Goal: Information Seeking & Learning: Learn about a topic

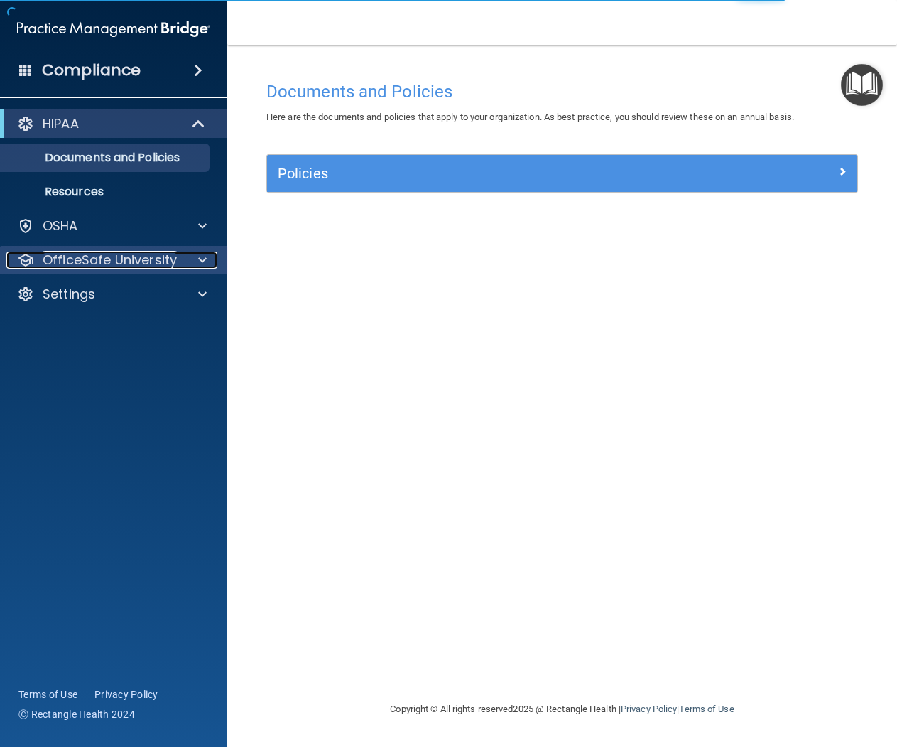
click at [122, 255] on p "OfficeSafe University" at bounding box center [110, 259] width 134 height 17
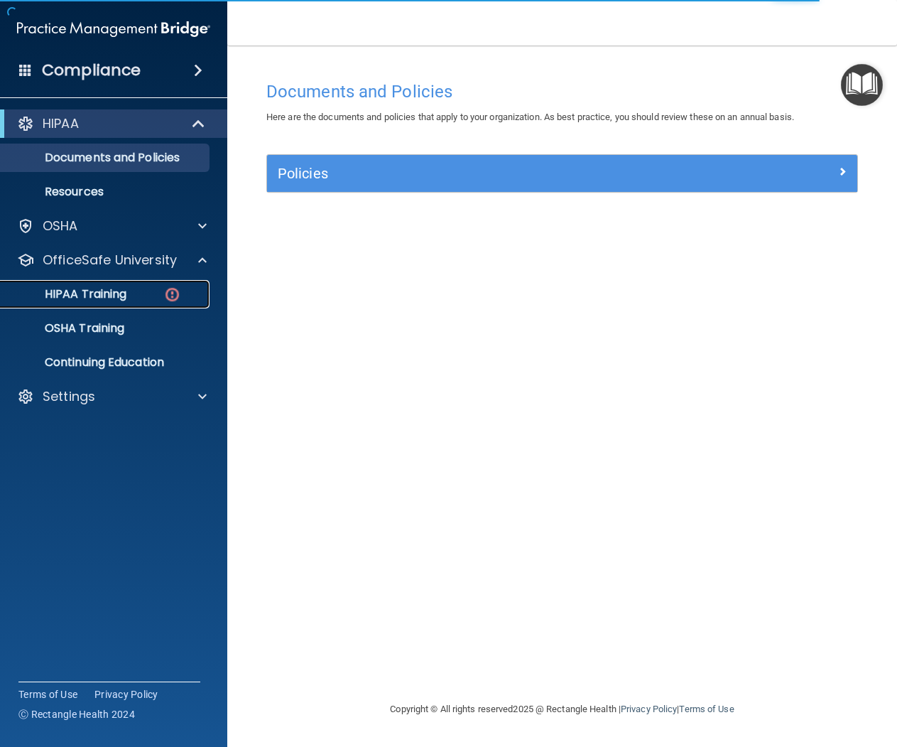
click at [123, 298] on p "HIPAA Training" at bounding box center [67, 294] width 117 height 14
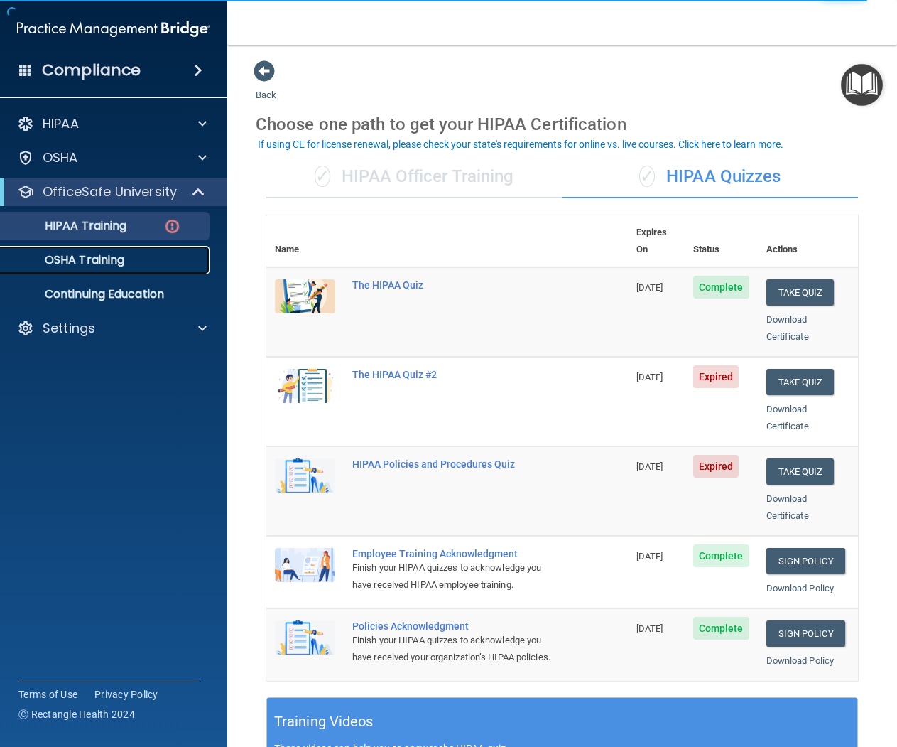
click at [110, 263] on p "OSHA Training" at bounding box center [66, 260] width 115 height 14
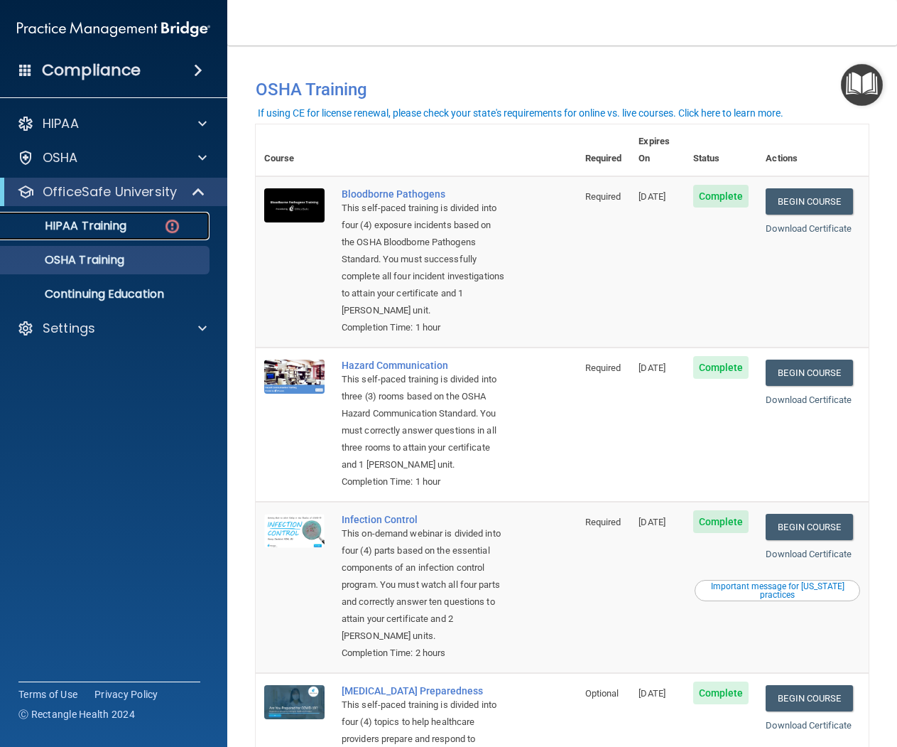
click at [116, 219] on p "HIPAA Training" at bounding box center [67, 226] width 117 height 14
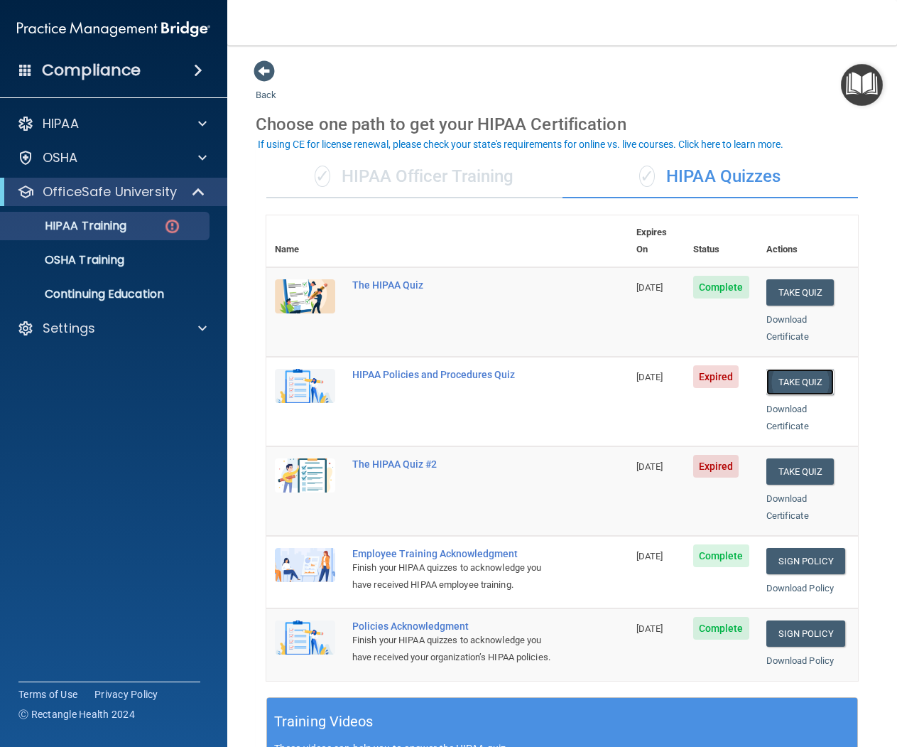
click at [790, 369] on button "Take Quiz" at bounding box center [800, 382] width 68 height 26
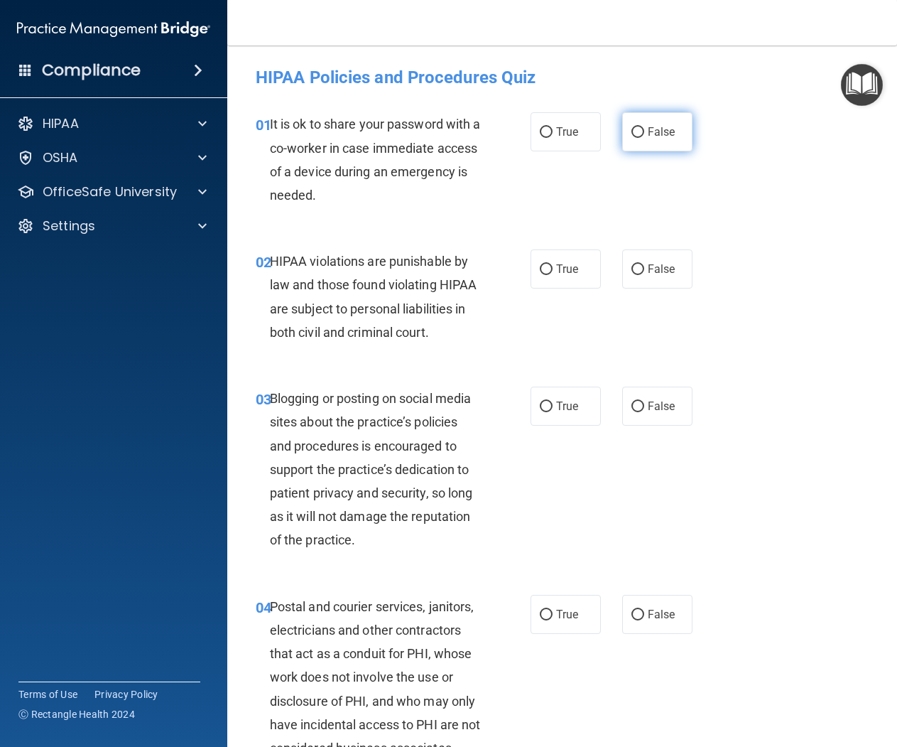
click at [657, 139] on span "False" at bounding box center [662, 131] width 28 height 13
click at [644, 138] on input "False" at bounding box center [637, 132] width 13 height 11
radio input "true"
click at [575, 269] on span "True" at bounding box center [567, 268] width 22 height 13
click at [553, 269] on input "True" at bounding box center [546, 269] width 13 height 11
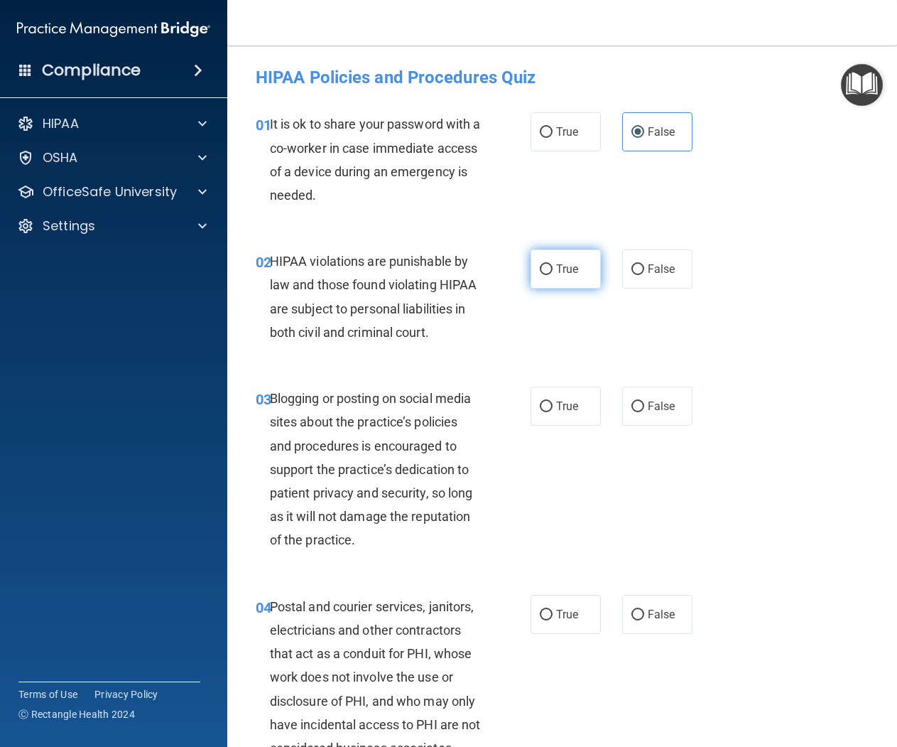
radio input "true"
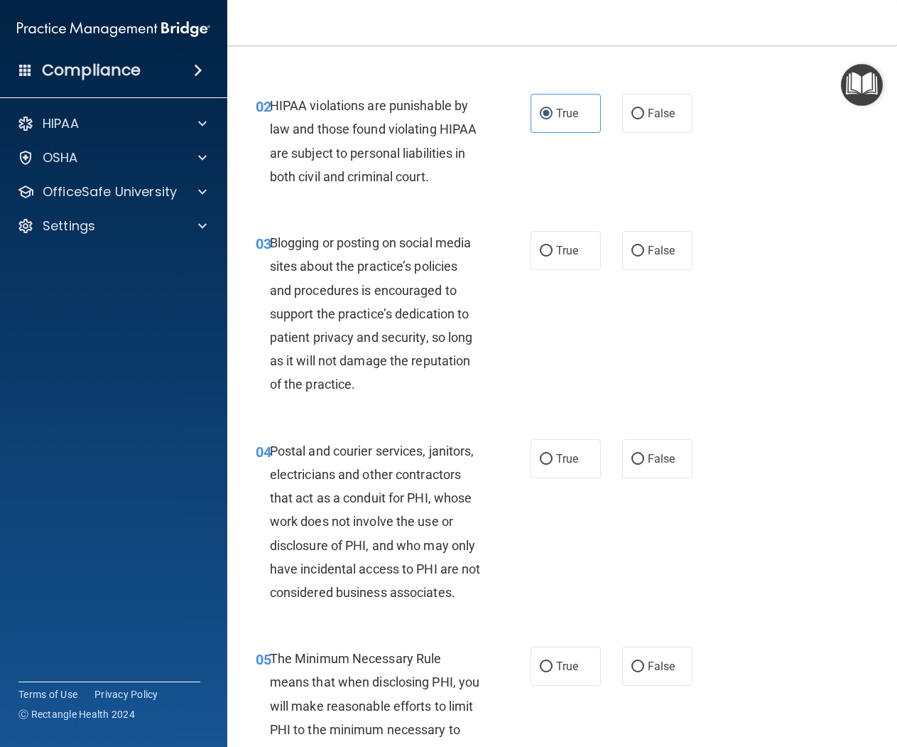
scroll to position [156, 0]
click at [669, 250] on span "False" at bounding box center [662, 250] width 28 height 13
click at [644, 250] on input "False" at bounding box center [637, 251] width 13 height 11
radio input "true"
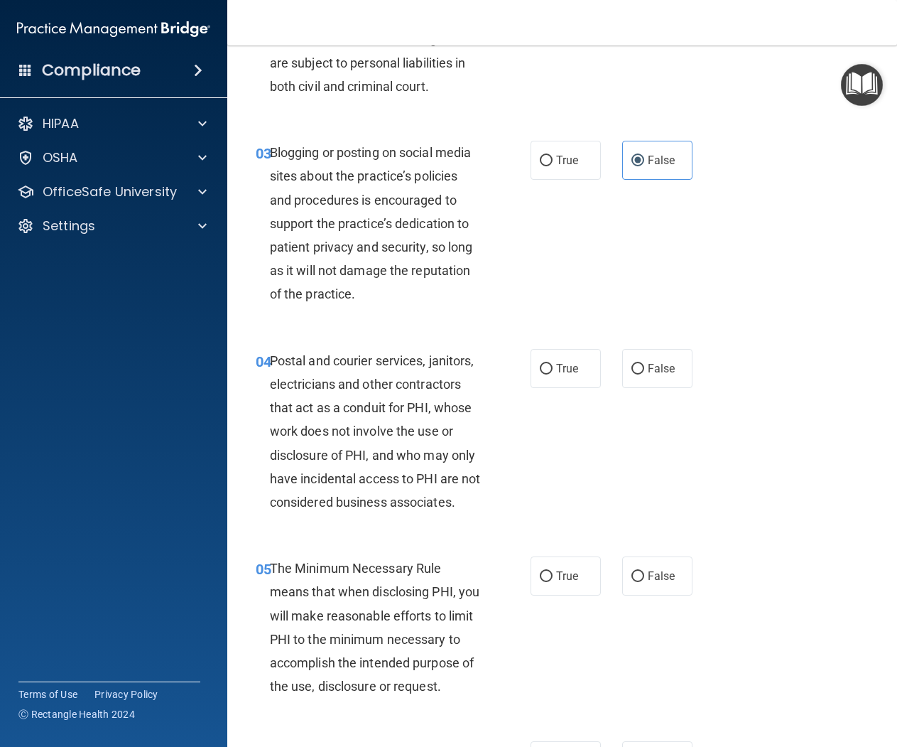
scroll to position [267, 0]
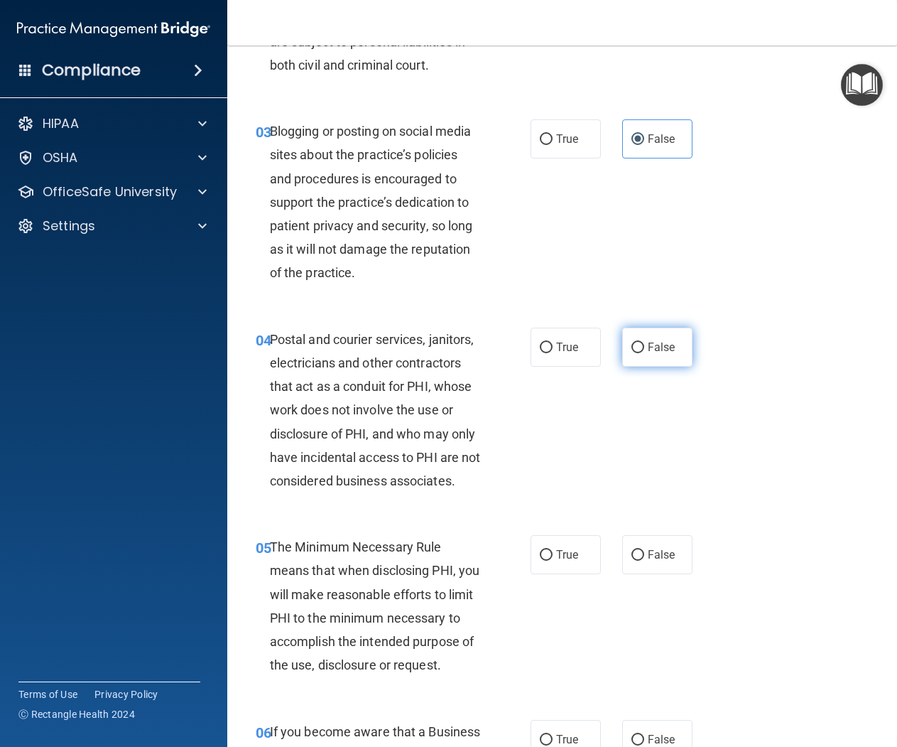
click at [664, 341] on span "False" at bounding box center [662, 346] width 28 height 13
click at [644, 342] on input "False" at bounding box center [637, 347] width 13 height 11
radio input "true"
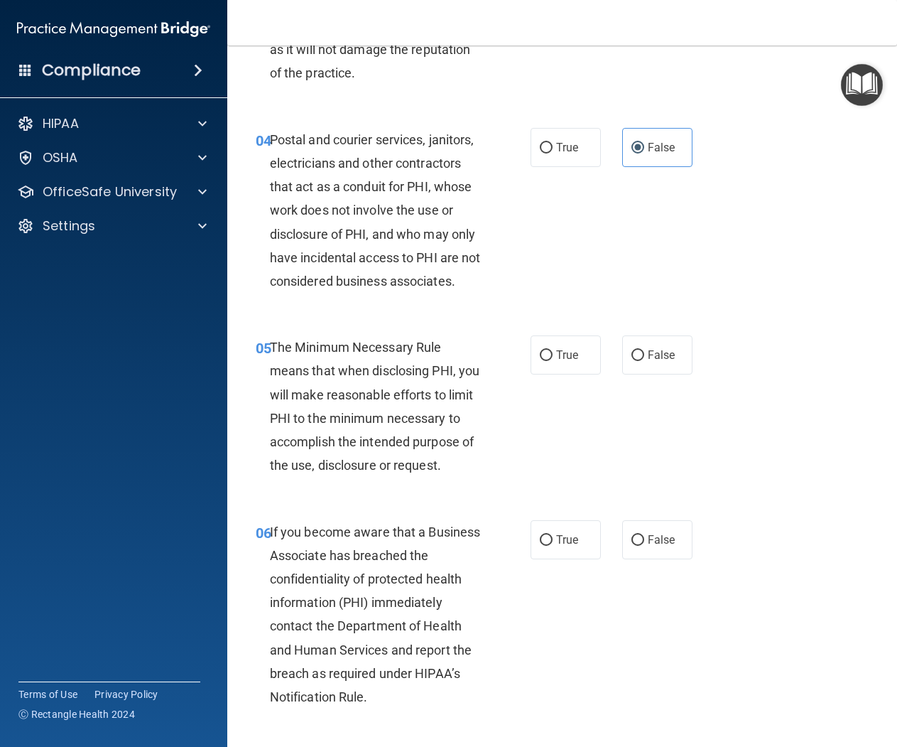
scroll to position [477, 0]
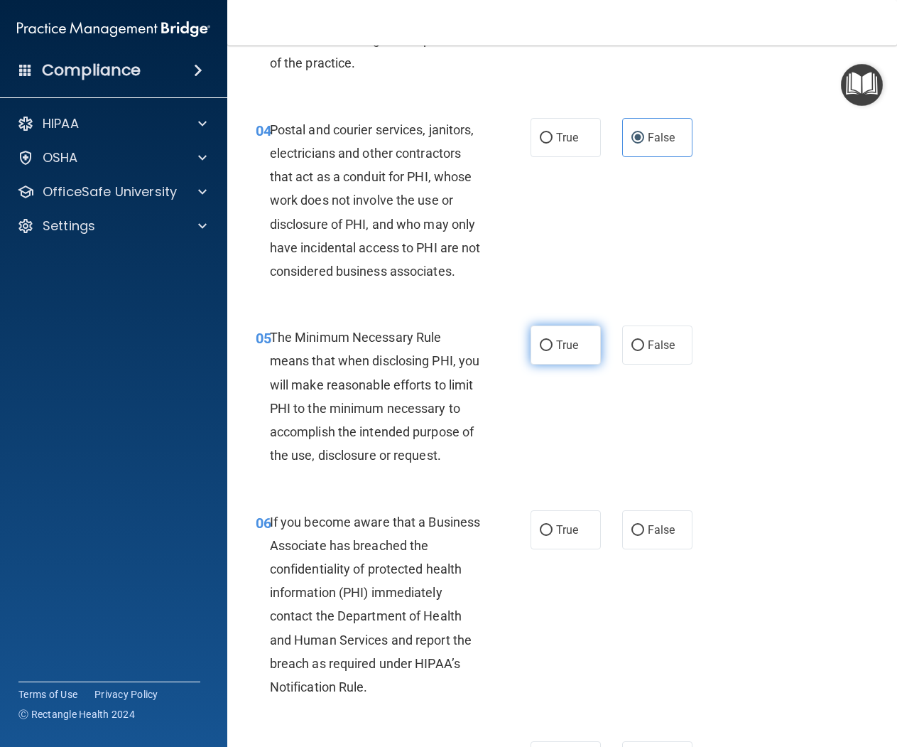
click at [560, 347] on span "True" at bounding box center [567, 344] width 22 height 13
click at [553, 347] on input "True" at bounding box center [546, 345] width 13 height 11
radio input "true"
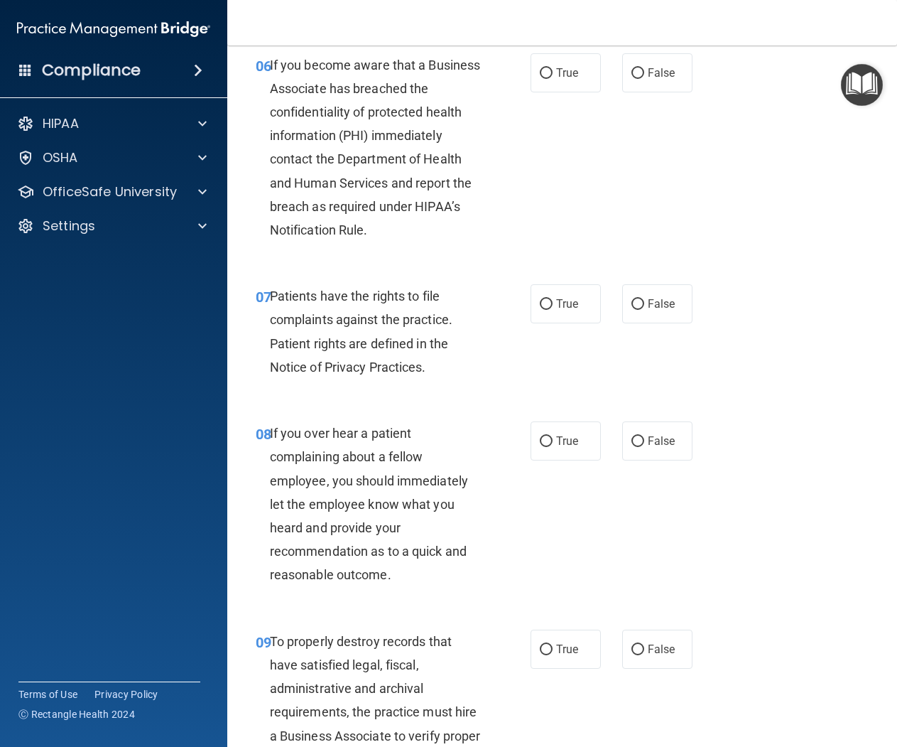
scroll to position [926, 0]
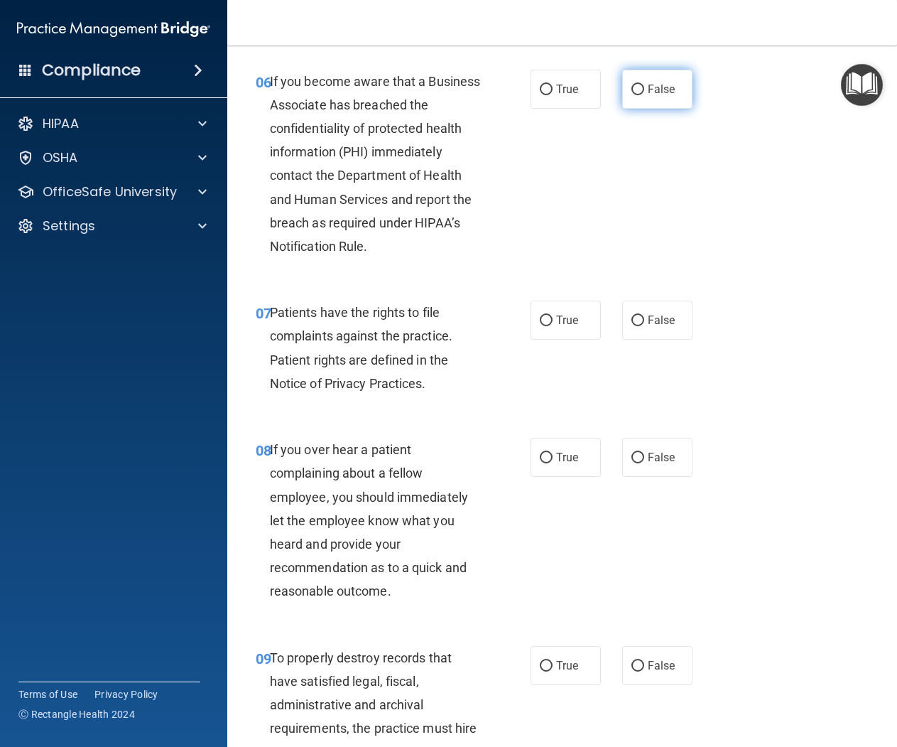
click at [668, 93] on span "False" at bounding box center [662, 88] width 28 height 13
click at [644, 93] on input "False" at bounding box center [637, 90] width 13 height 11
radio input "true"
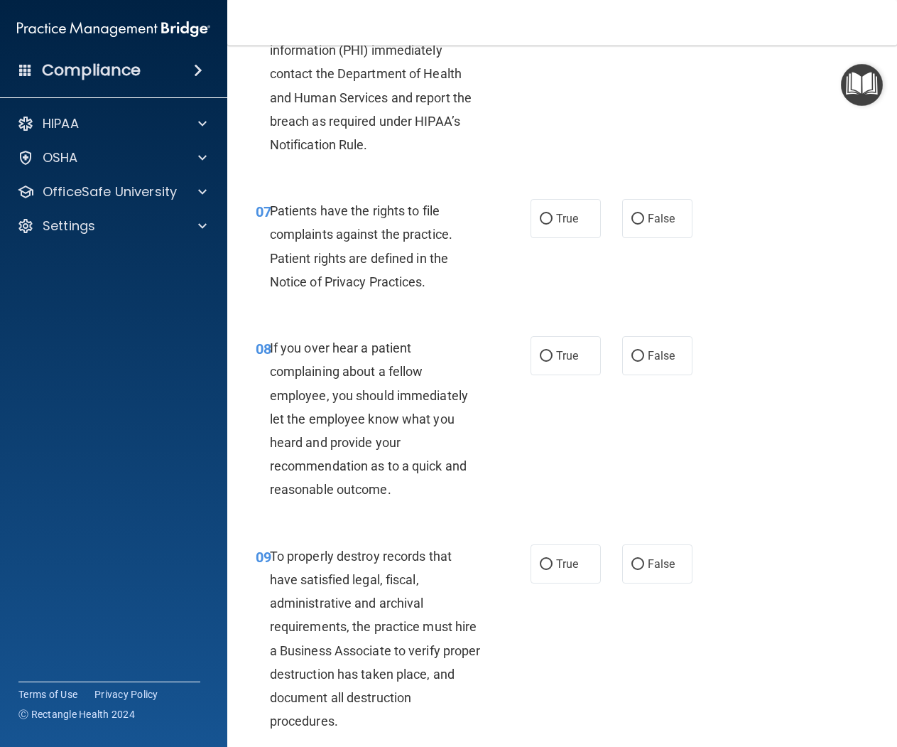
scroll to position [1021, 0]
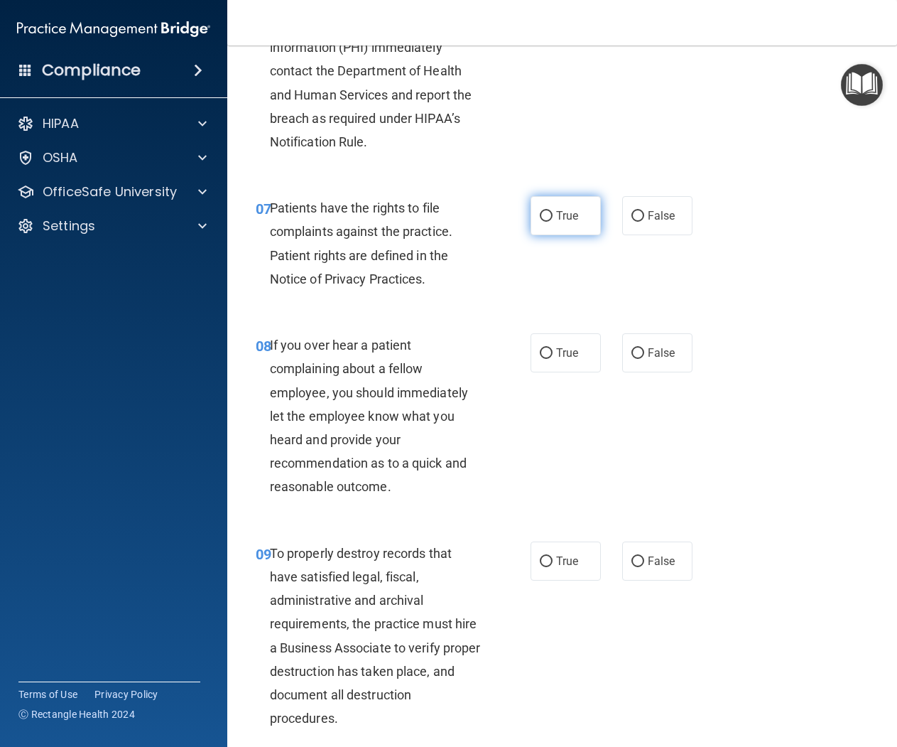
click at [559, 211] on span "True" at bounding box center [567, 215] width 22 height 13
click at [553, 211] on input "True" at bounding box center [546, 216] width 13 height 11
radio input "true"
click at [644, 357] on label "False" at bounding box center [657, 352] width 70 height 39
click at [644, 357] on input "False" at bounding box center [637, 353] width 13 height 11
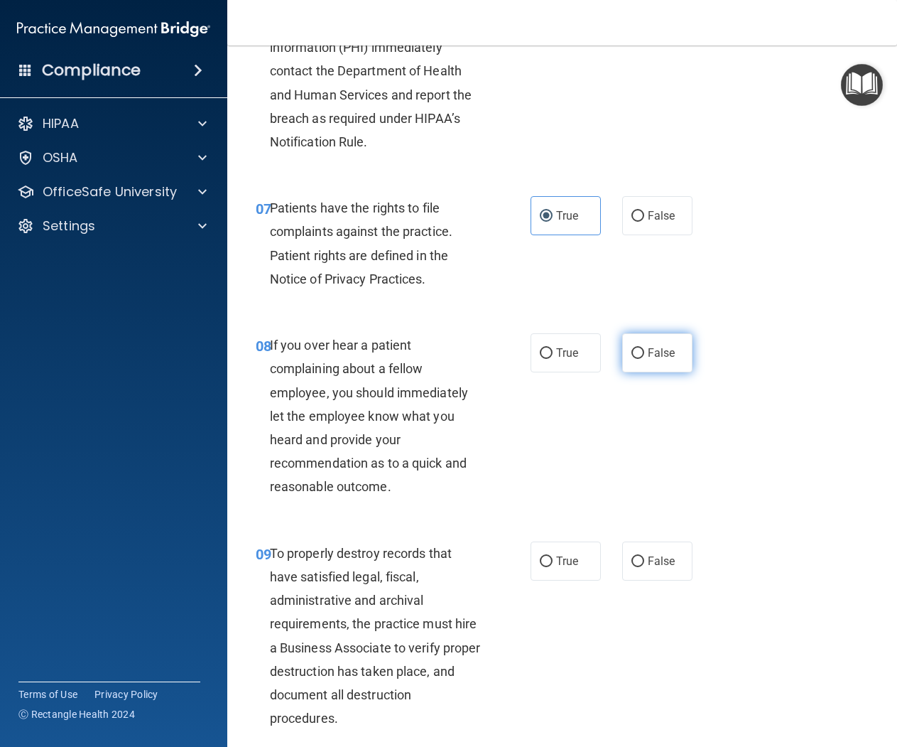
radio input "true"
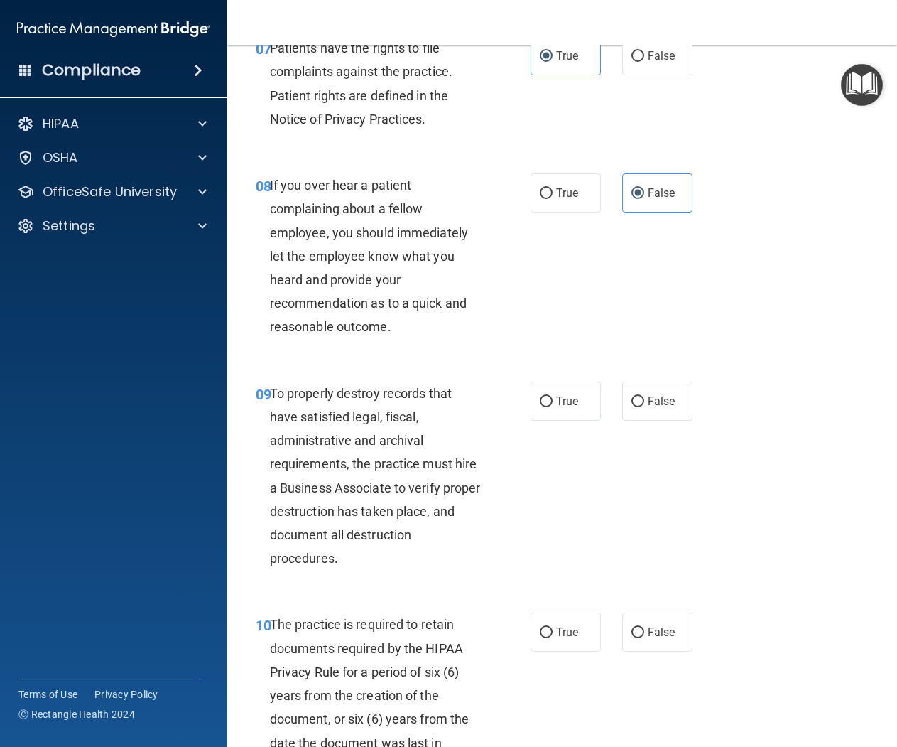
scroll to position [1187, 0]
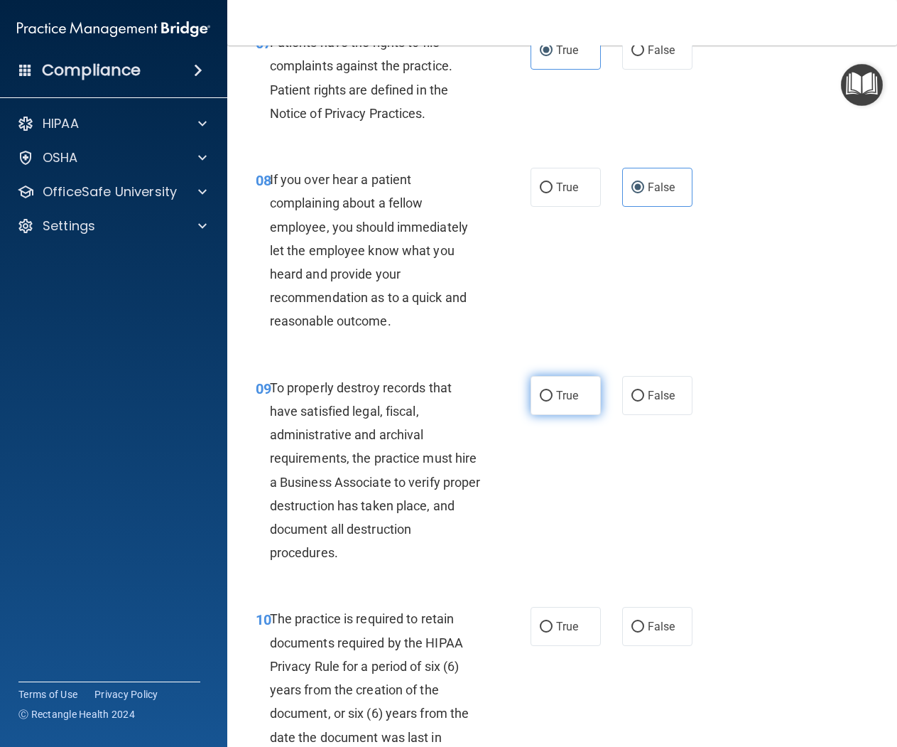
click at [561, 391] on span "True" at bounding box center [567, 395] width 22 height 13
click at [553, 391] on input "True" at bounding box center [546, 396] width 13 height 11
radio input "true"
click at [561, 391] on span "True" at bounding box center [567, 395] width 22 height 13
click at [553, 391] on input "True" at bounding box center [546, 396] width 13 height 11
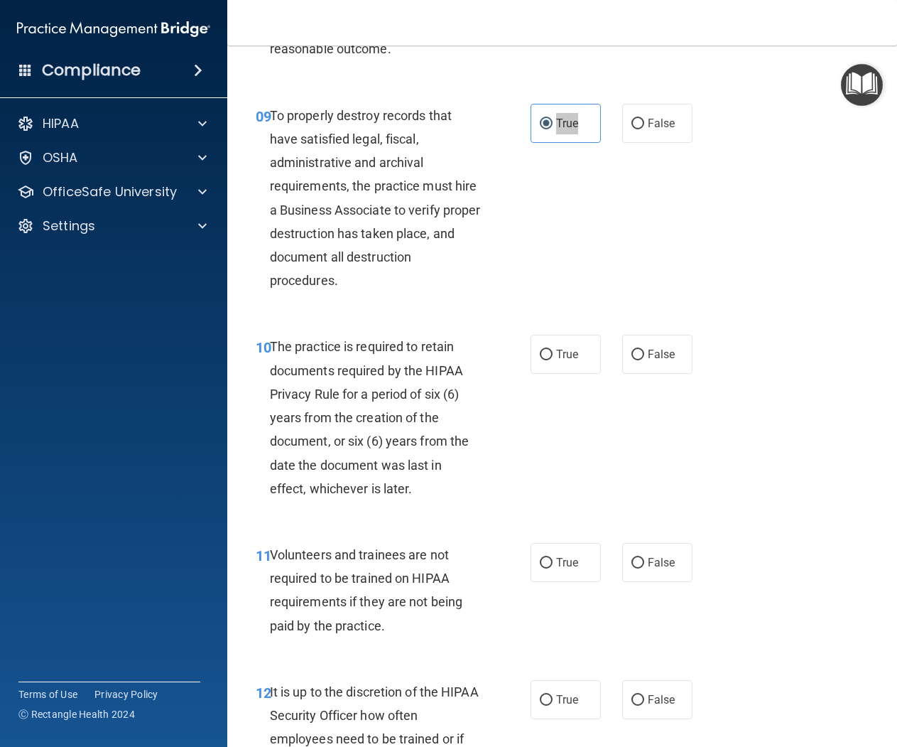
scroll to position [1460, 0]
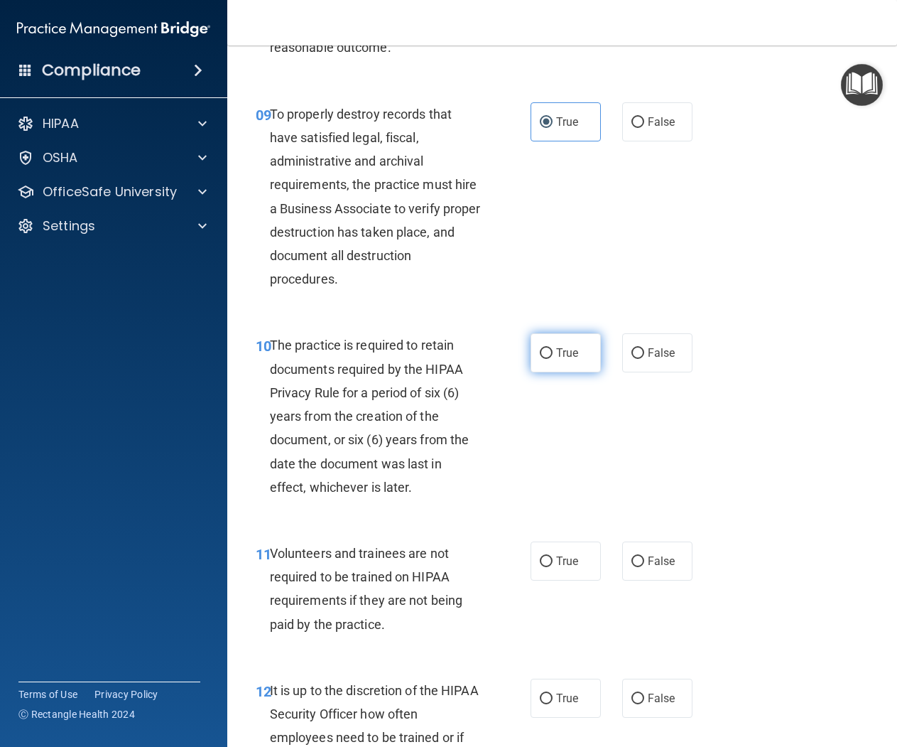
click at [571, 364] on label "True" at bounding box center [566, 352] width 70 height 39
click at [553, 359] on input "True" at bounding box center [546, 353] width 13 height 11
radio input "true"
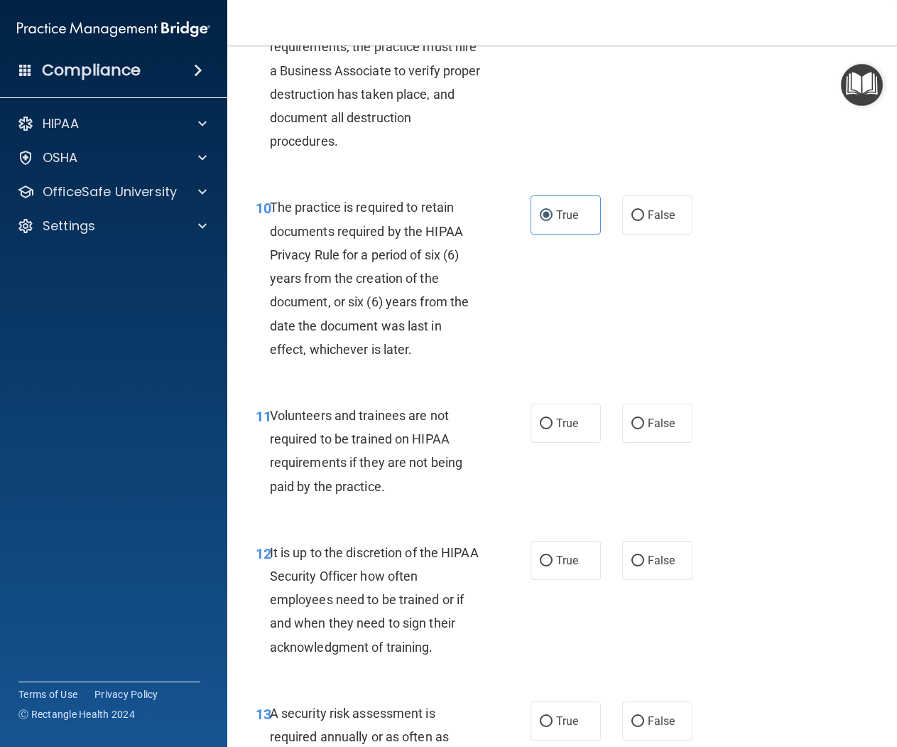
scroll to position [1602, 0]
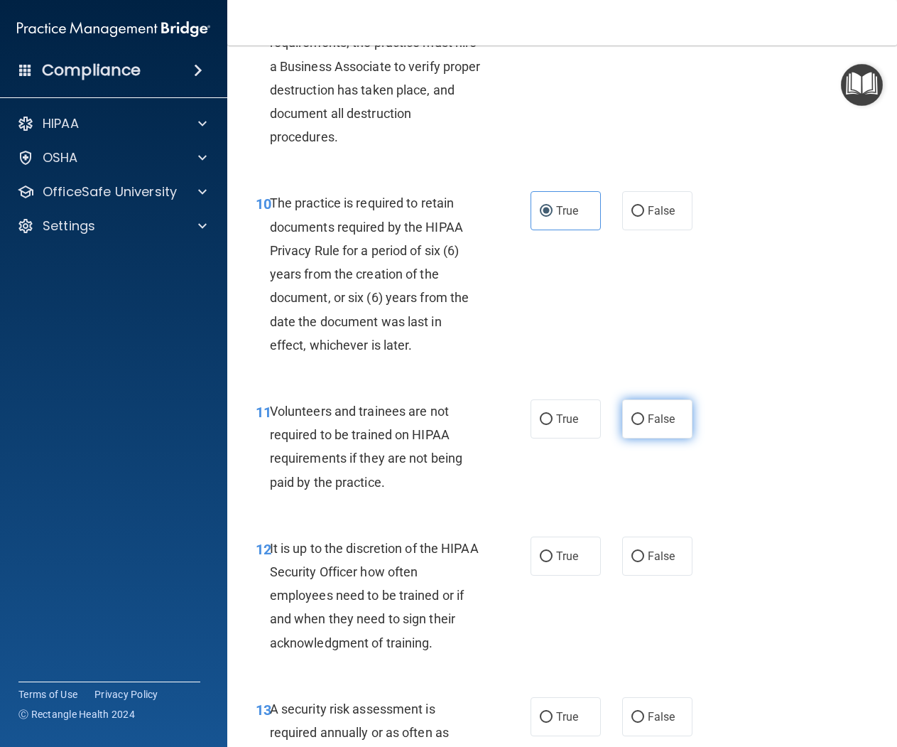
click at [669, 420] on span "False" at bounding box center [662, 418] width 28 height 13
click at [644, 420] on input "False" at bounding box center [637, 419] width 13 height 11
radio input "true"
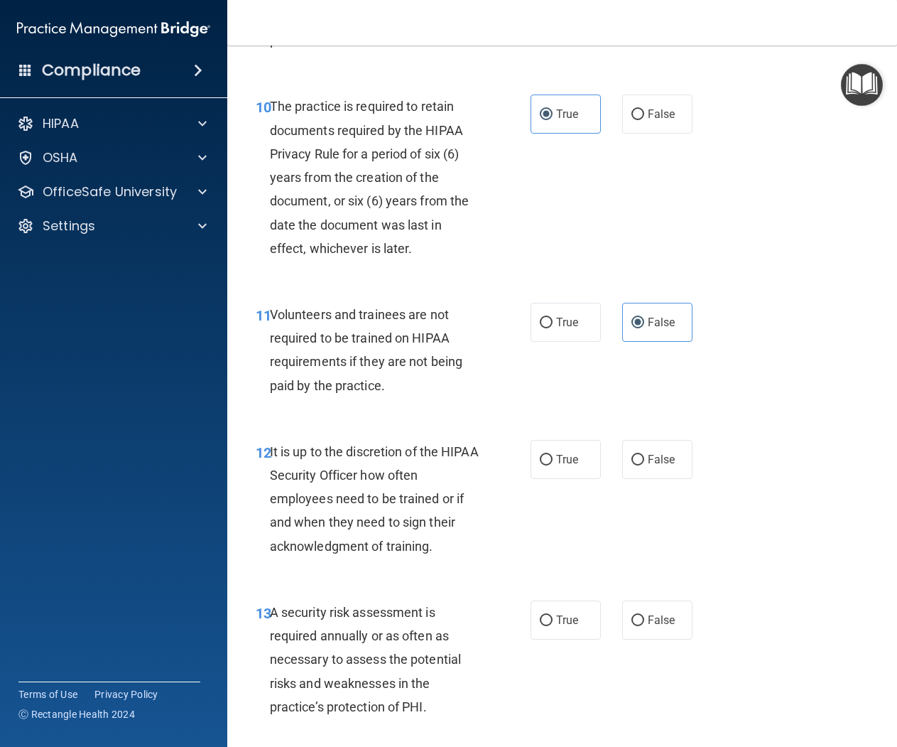
scroll to position [1717, 0]
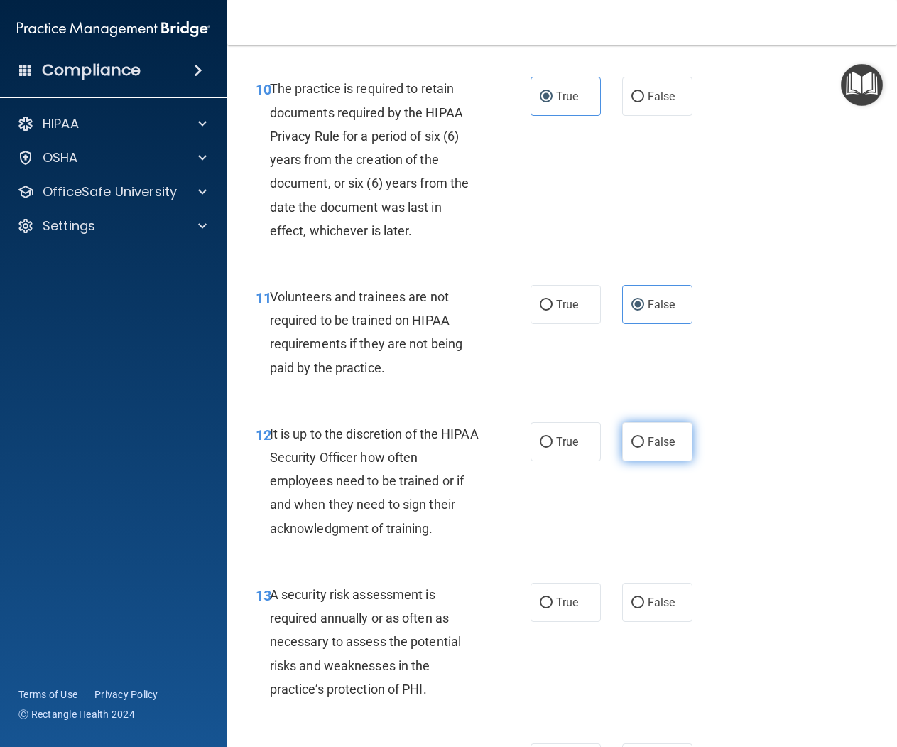
click at [669, 441] on span "False" at bounding box center [662, 441] width 28 height 13
click at [644, 441] on input "False" at bounding box center [637, 442] width 13 height 11
radio input "true"
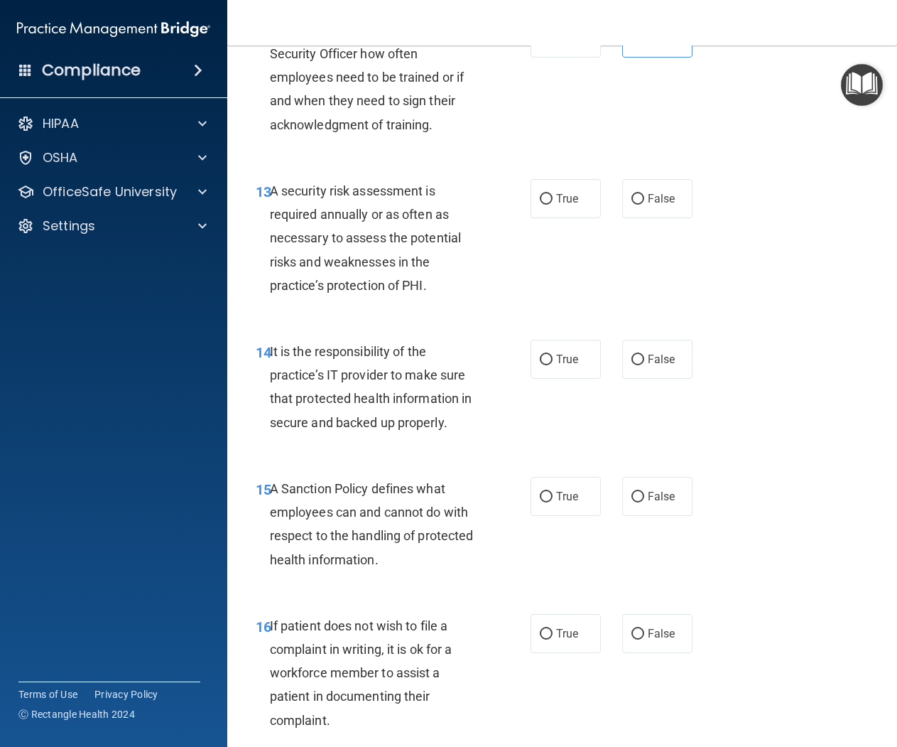
scroll to position [2127, 0]
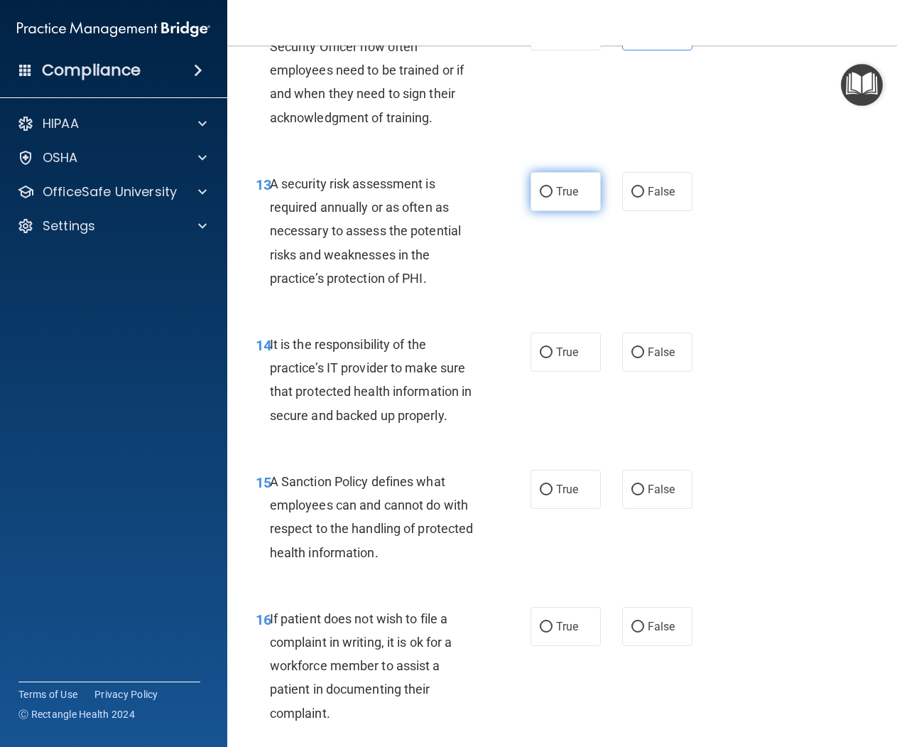
click at [561, 192] on span "True" at bounding box center [567, 191] width 22 height 13
click at [553, 192] on input "True" at bounding box center [546, 192] width 13 height 11
radio input "true"
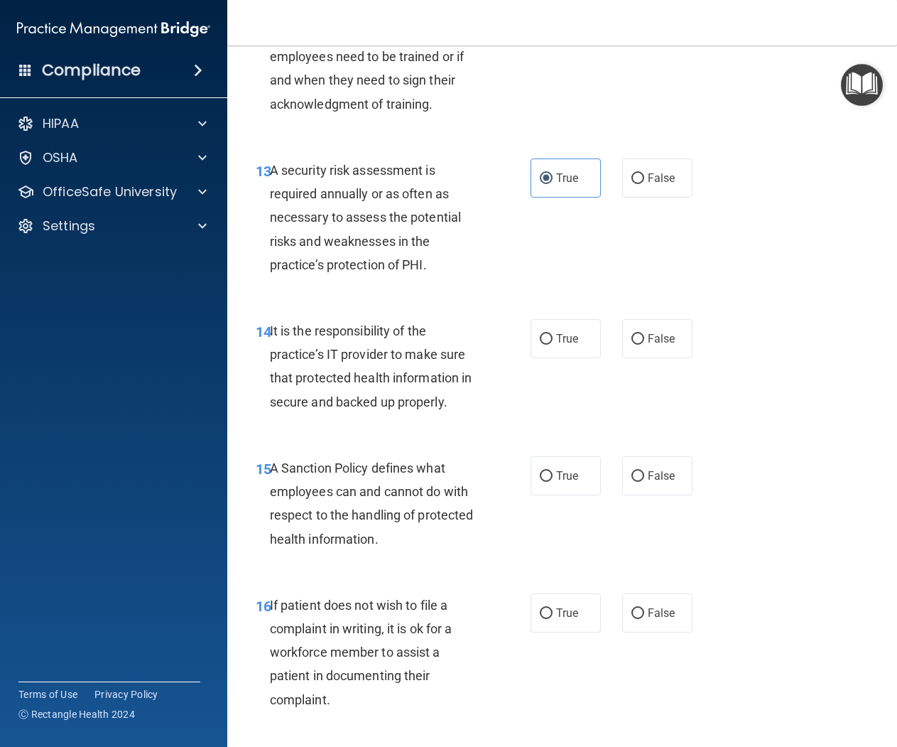
scroll to position [2145, 0]
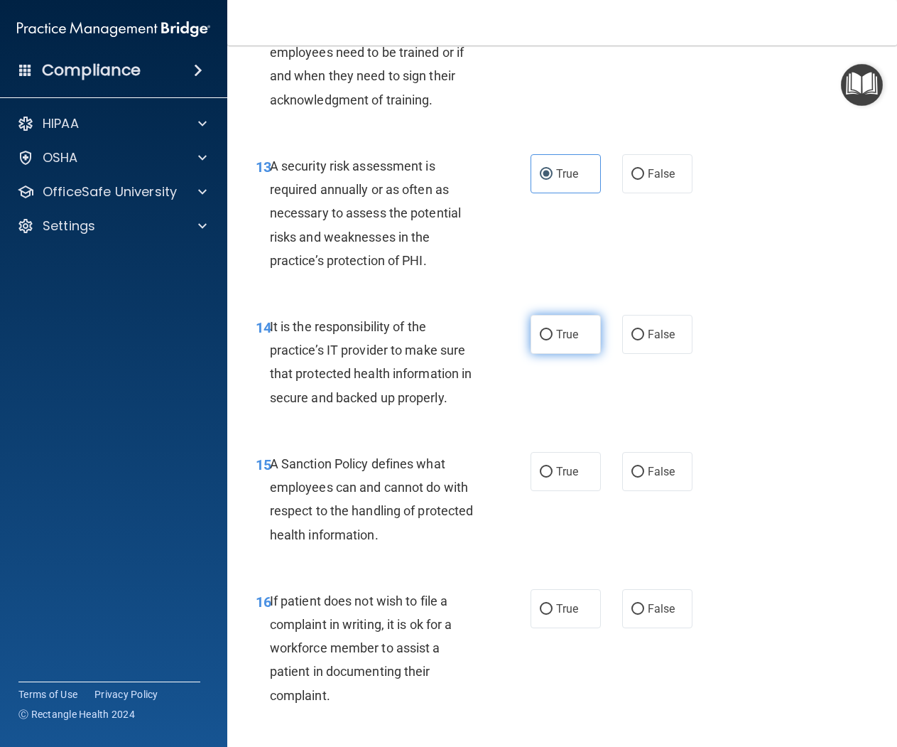
click at [568, 344] on label "True" at bounding box center [566, 334] width 70 height 39
click at [553, 340] on input "True" at bounding box center [546, 335] width 13 height 11
radio input "true"
click at [670, 342] on label "False" at bounding box center [657, 334] width 70 height 39
click at [644, 340] on input "False" at bounding box center [637, 335] width 13 height 11
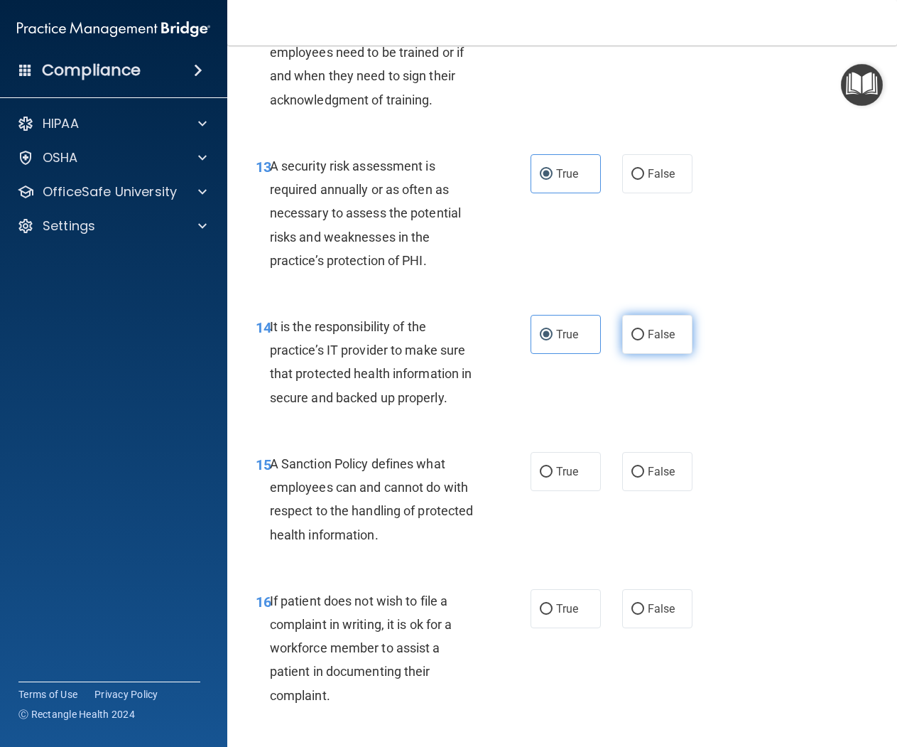
radio input "true"
radio input "false"
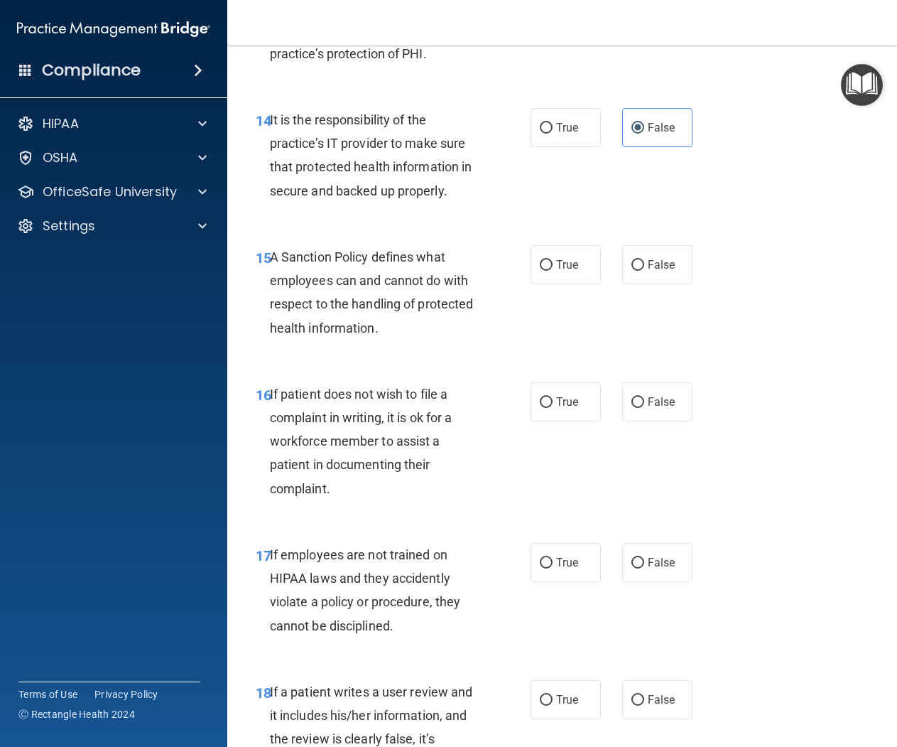
scroll to position [2353, 0]
drag, startPoint x: 372, startPoint y: 258, endPoint x: 271, endPoint y: 264, distance: 101.8
click at [271, 258] on span "A Sanction Policy defines what employees can and cannot do with respect to the …" at bounding box center [372, 292] width 204 height 86
copy span "A Sanction Policy"
drag, startPoint x: 3, startPoint y: 195, endPoint x: 55, endPoint y: 135, distance: 79.6
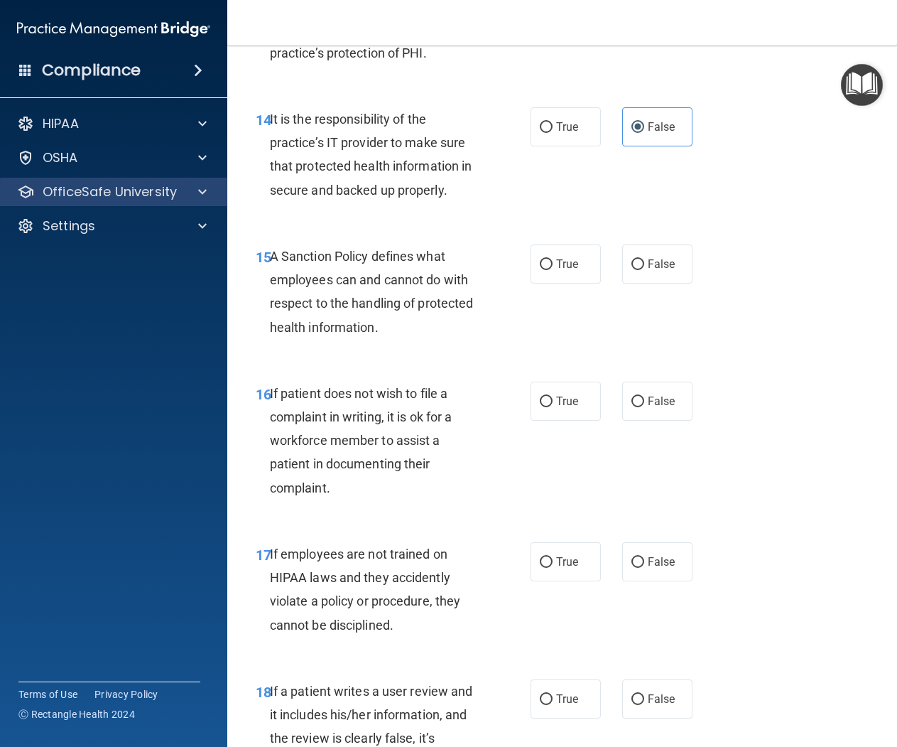
click at [3, 195] on div "OfficeSafe University" at bounding box center [114, 192] width 228 height 28
click at [551, 269] on input "True" at bounding box center [546, 264] width 13 height 11
radio input "true"
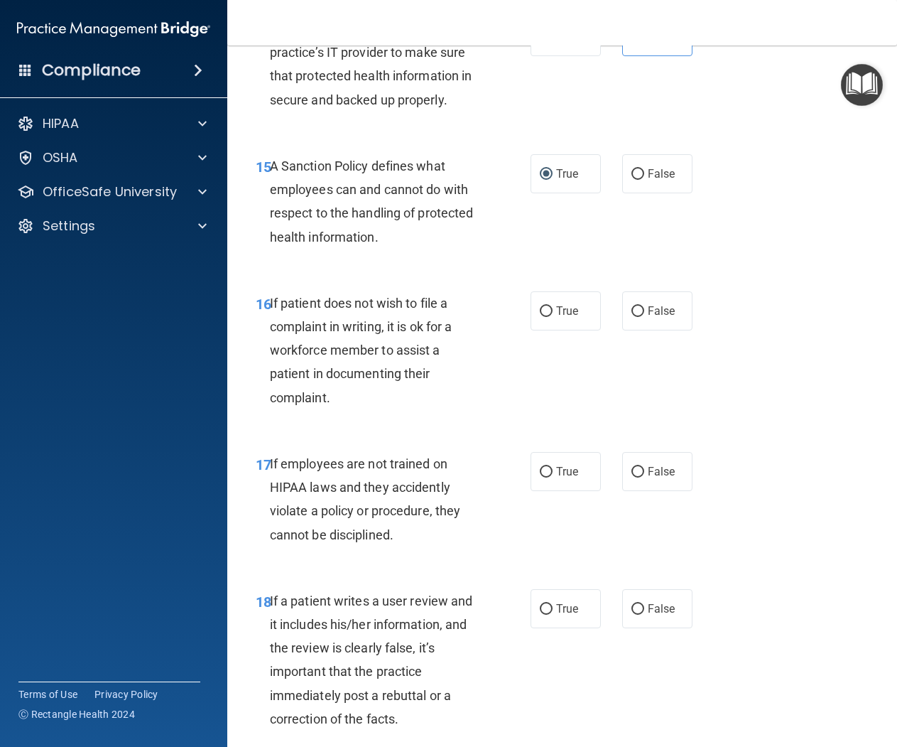
scroll to position [2448, 0]
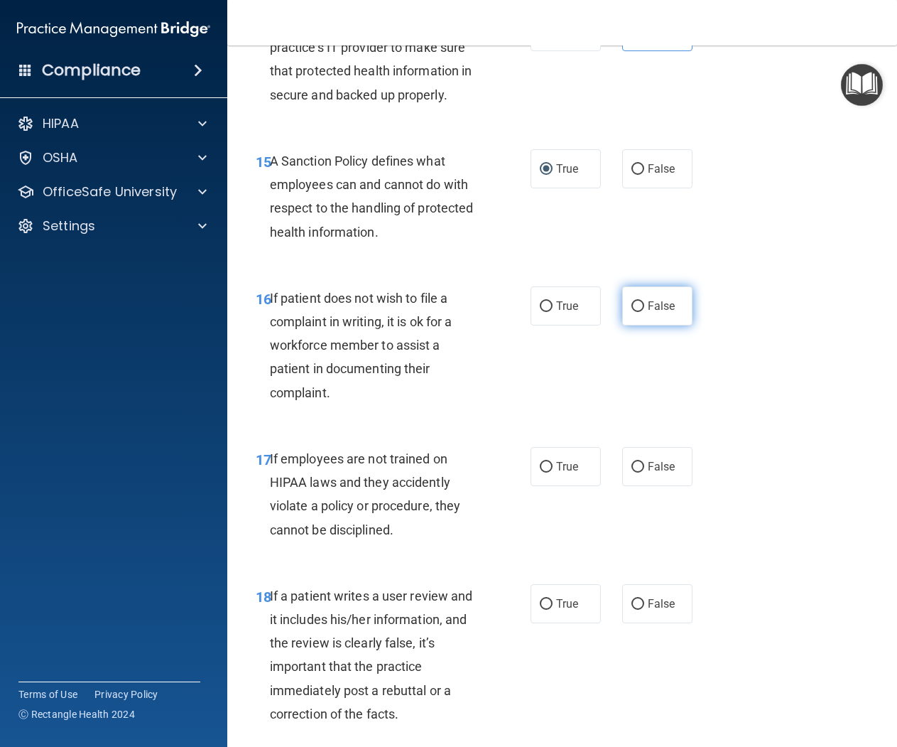
click at [656, 310] on span "False" at bounding box center [662, 305] width 28 height 13
click at [644, 310] on input "False" at bounding box center [637, 306] width 13 height 11
radio input "true"
click at [680, 472] on label "False" at bounding box center [657, 466] width 70 height 39
click at [644, 472] on input "False" at bounding box center [637, 467] width 13 height 11
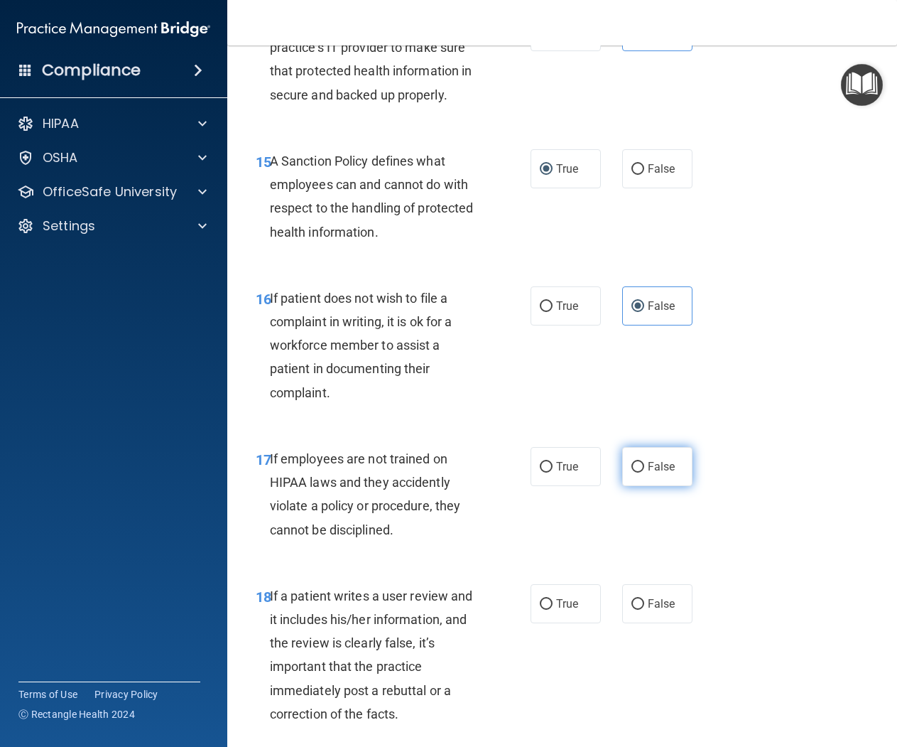
radio input "true"
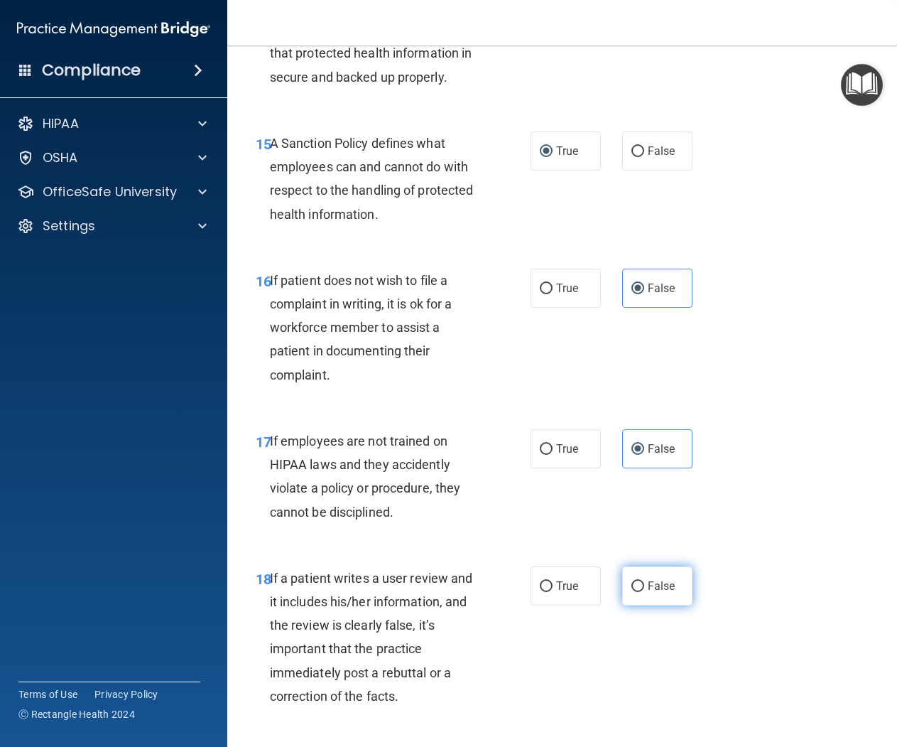
click at [678, 604] on label "False" at bounding box center [657, 585] width 70 height 39
click at [644, 592] on input "False" at bounding box center [637, 586] width 13 height 11
radio input "true"
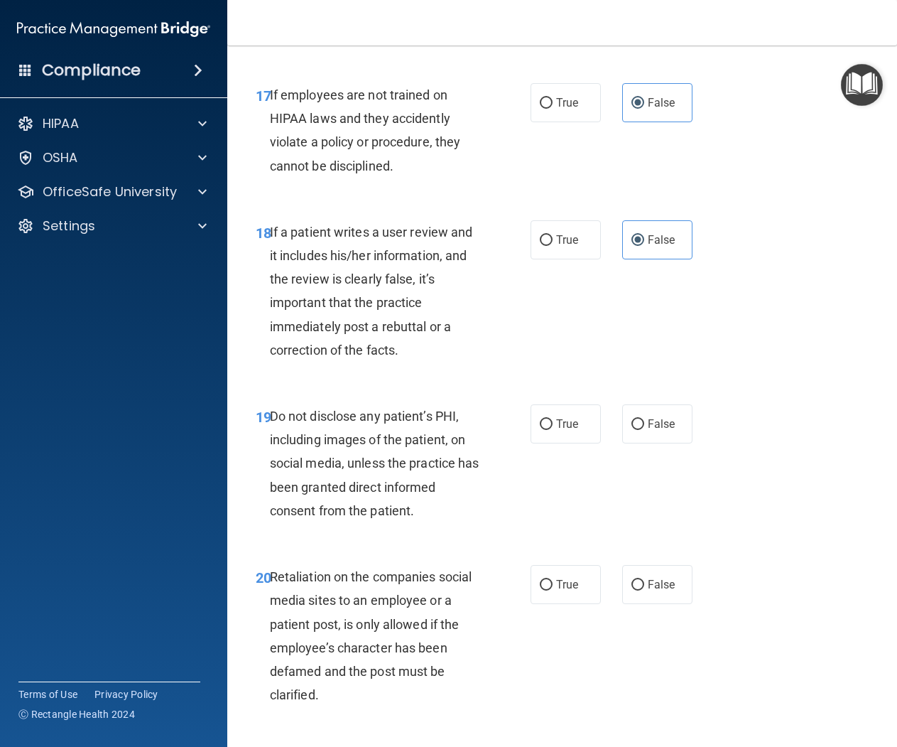
scroll to position [2819, 0]
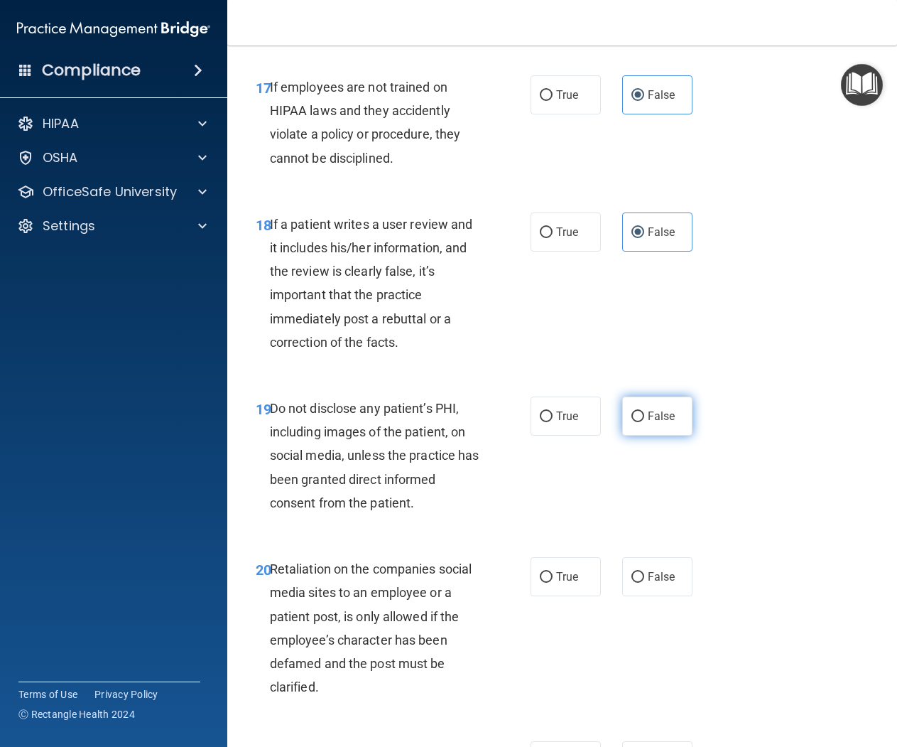
click at [659, 416] on span "False" at bounding box center [662, 415] width 28 height 13
click at [644, 416] on input "False" at bounding box center [637, 416] width 13 height 11
radio input "true"
click at [579, 430] on label "True" at bounding box center [566, 415] width 70 height 39
click at [553, 422] on input "True" at bounding box center [546, 416] width 13 height 11
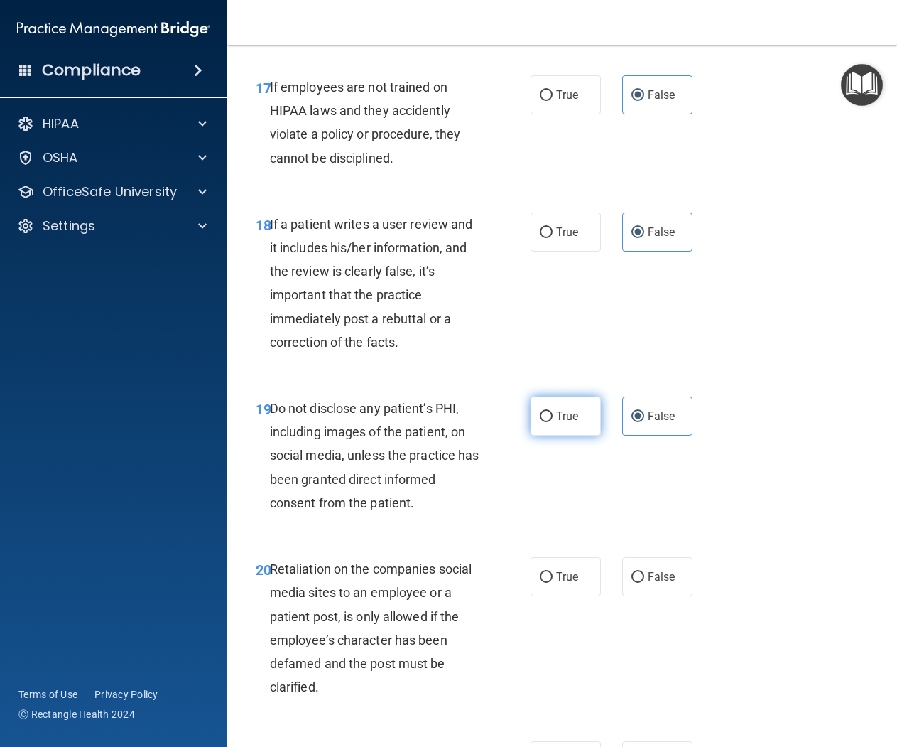
radio input "true"
radio input "false"
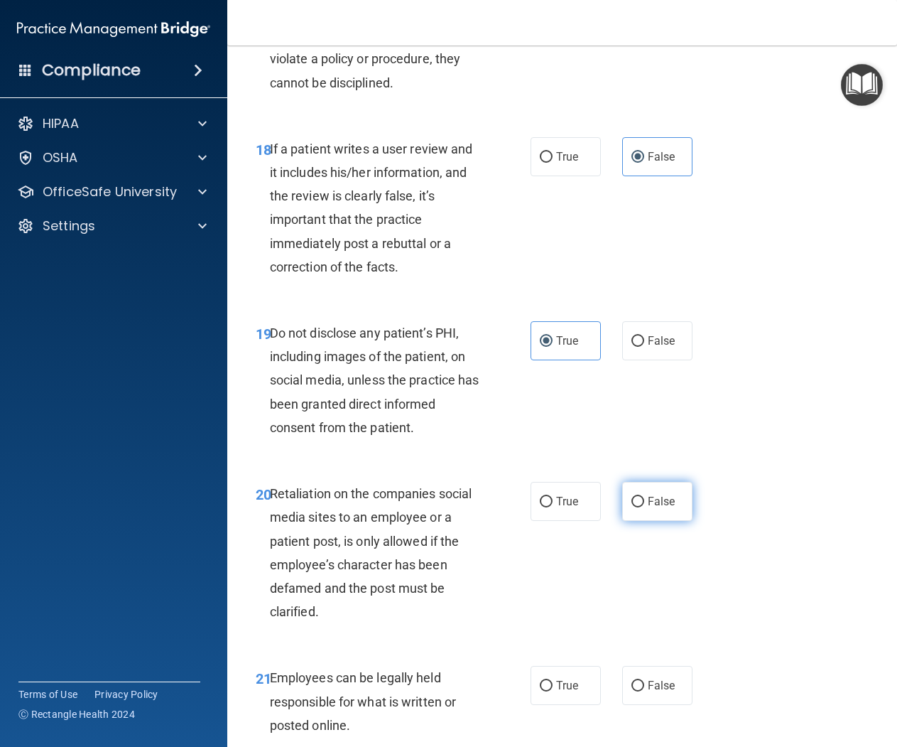
scroll to position [2893, 0]
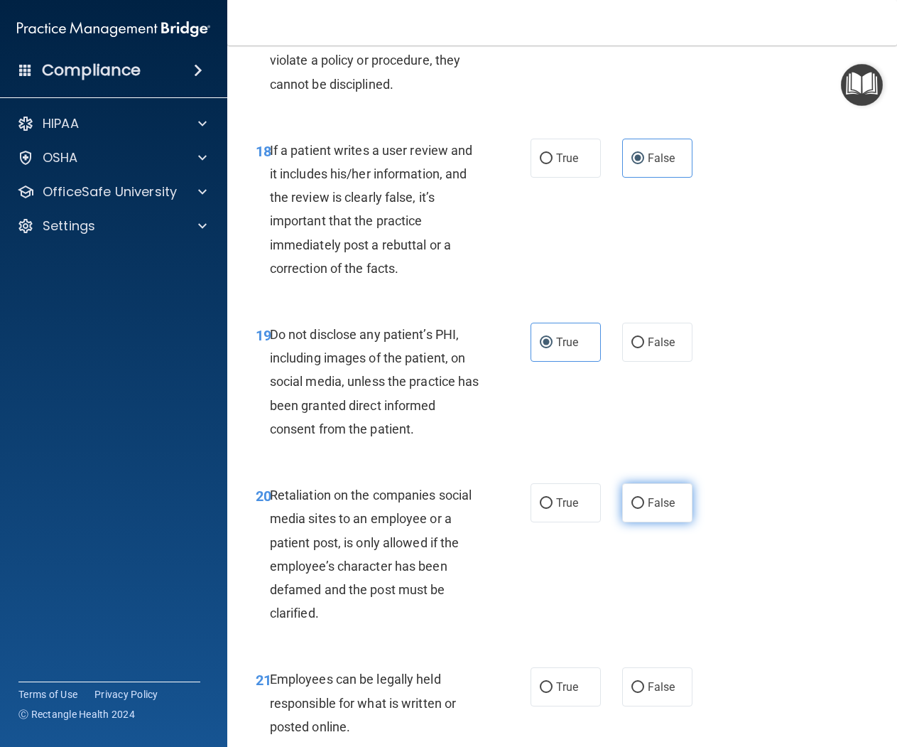
click at [681, 516] on label "False" at bounding box center [657, 502] width 70 height 39
click at [644, 509] on input "False" at bounding box center [637, 503] width 13 height 11
radio input "true"
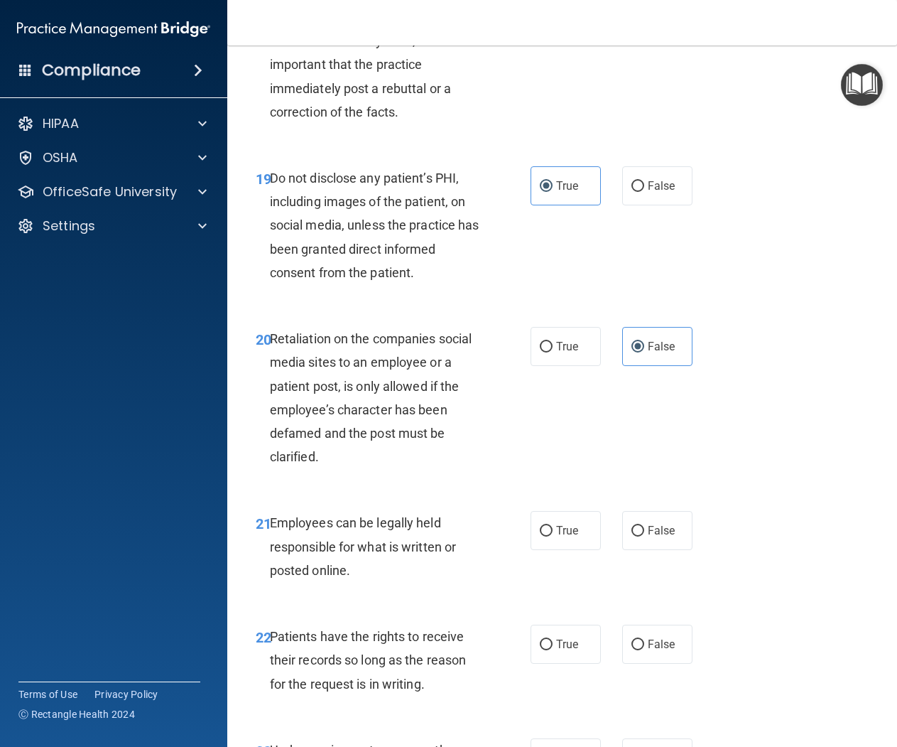
scroll to position [3050, 0]
click at [548, 537] on label "True" at bounding box center [566, 529] width 70 height 39
click at [548, 536] on input "True" at bounding box center [546, 530] width 13 height 11
radio input "true"
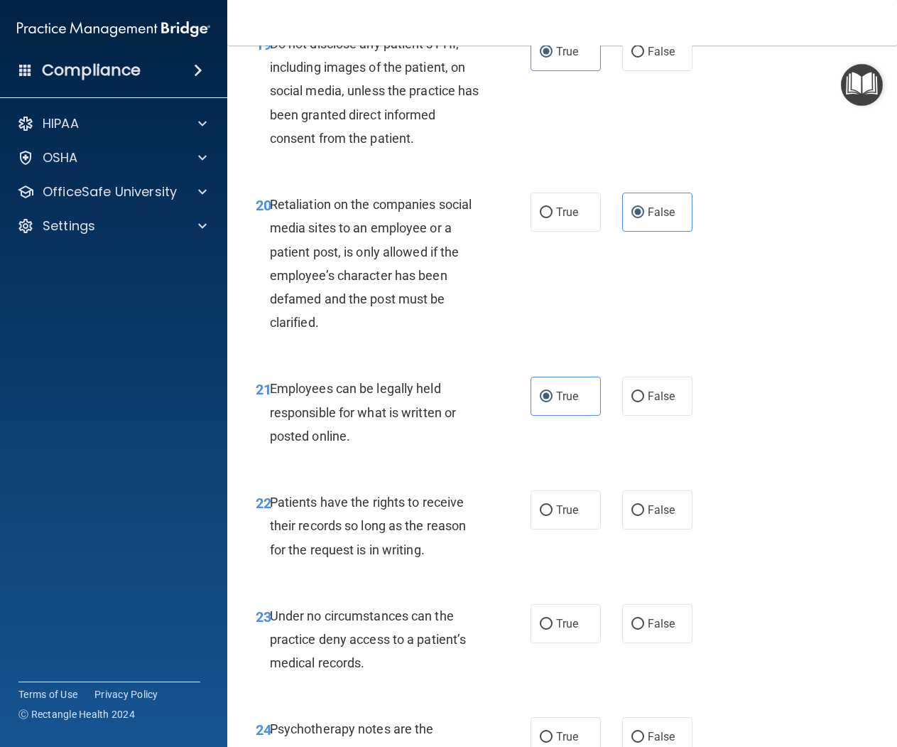
scroll to position [3187, 0]
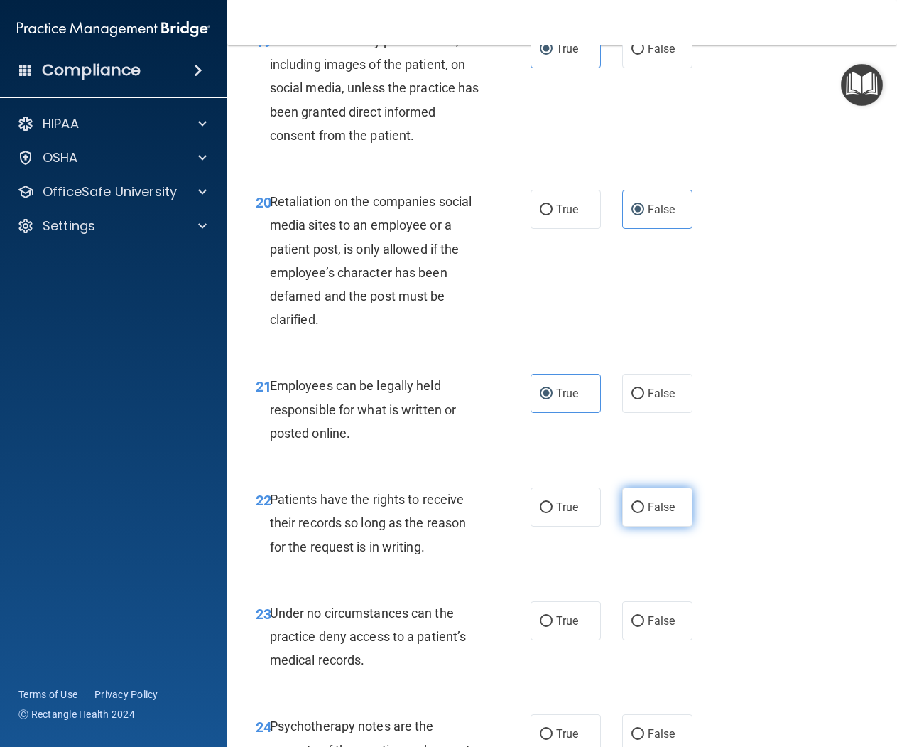
click at [636, 520] on label "False" at bounding box center [657, 506] width 70 height 39
click at [636, 513] on input "False" at bounding box center [637, 507] width 13 height 11
radio input "true"
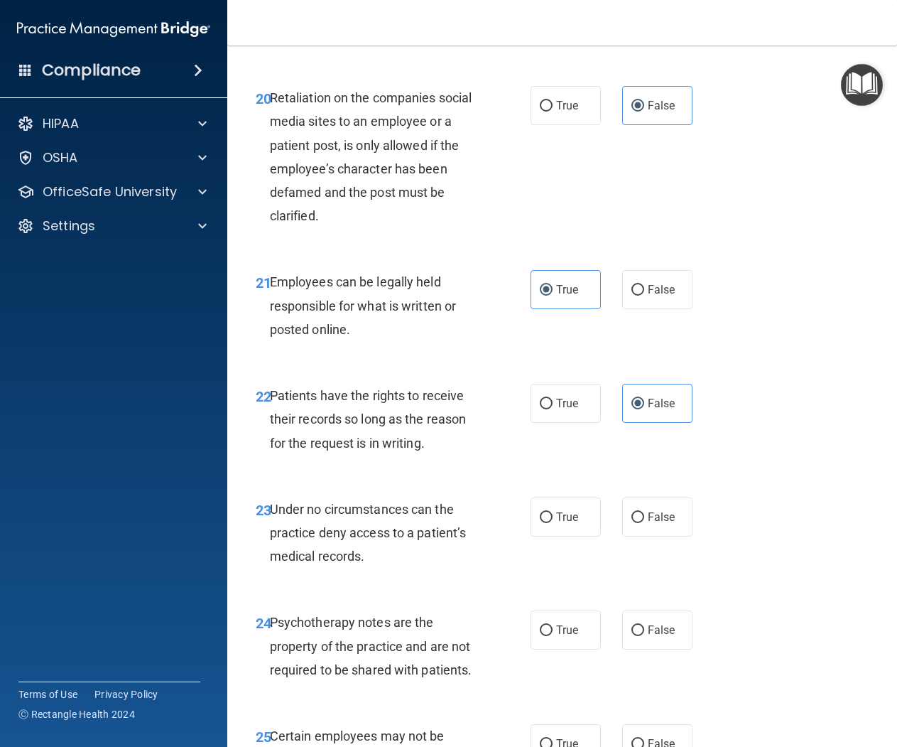
scroll to position [3292, 0]
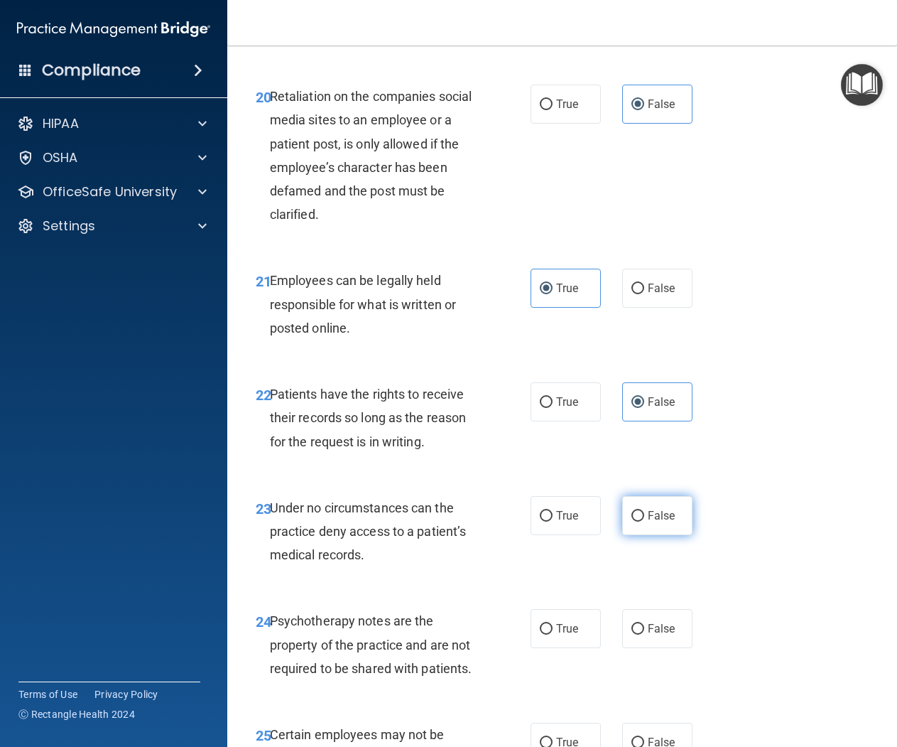
click at [656, 519] on span "False" at bounding box center [662, 515] width 28 height 13
click at [644, 519] on input "False" at bounding box center [637, 516] width 13 height 11
radio input "true"
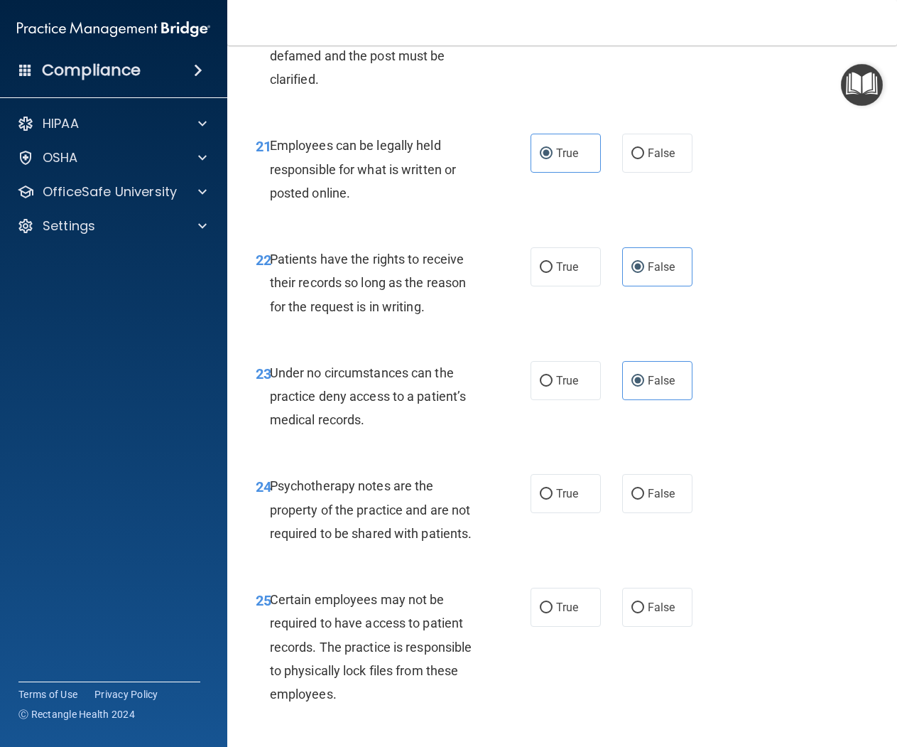
scroll to position [3437, 0]
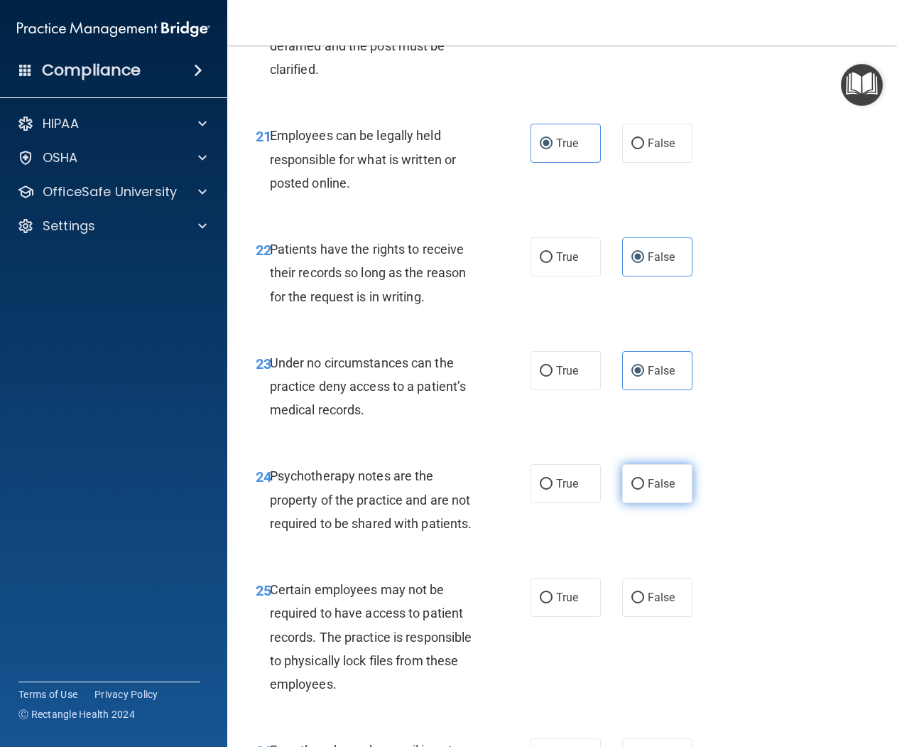
click at [658, 494] on label "False" at bounding box center [657, 483] width 70 height 39
click at [644, 489] on input "False" at bounding box center [637, 484] width 13 height 11
radio input "true"
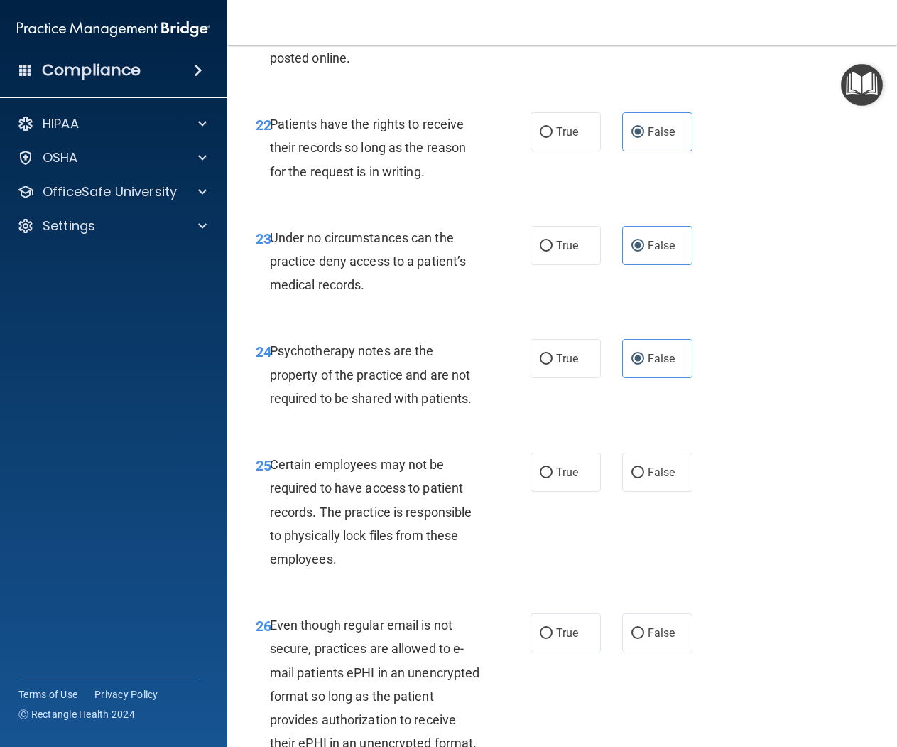
scroll to position [3565, 0]
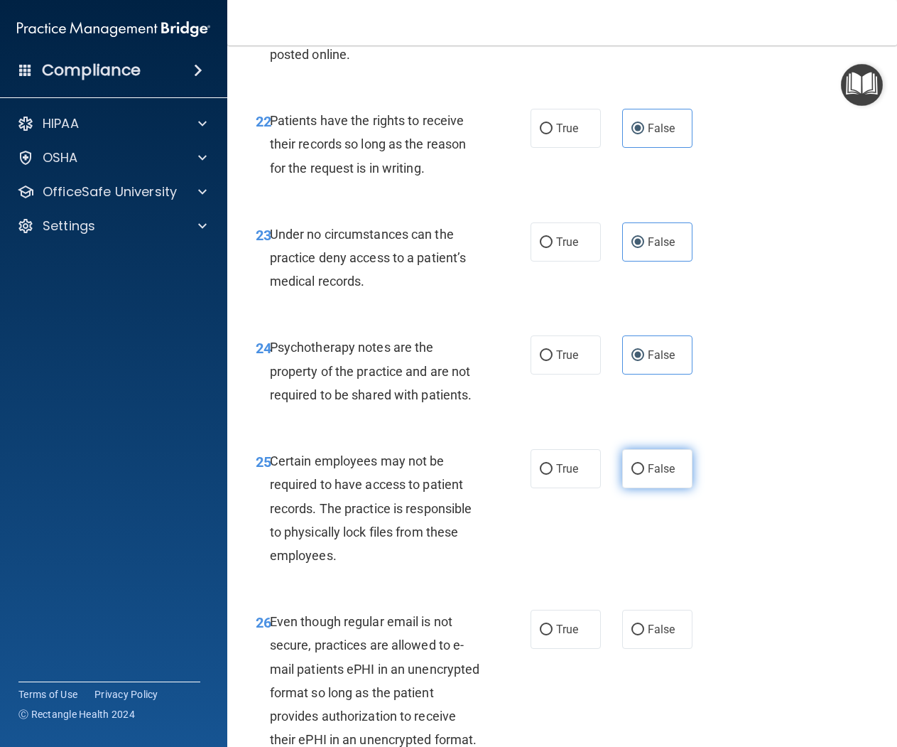
click at [686, 470] on label "False" at bounding box center [657, 468] width 70 height 39
click at [644, 470] on input "False" at bounding box center [637, 469] width 13 height 11
radio input "true"
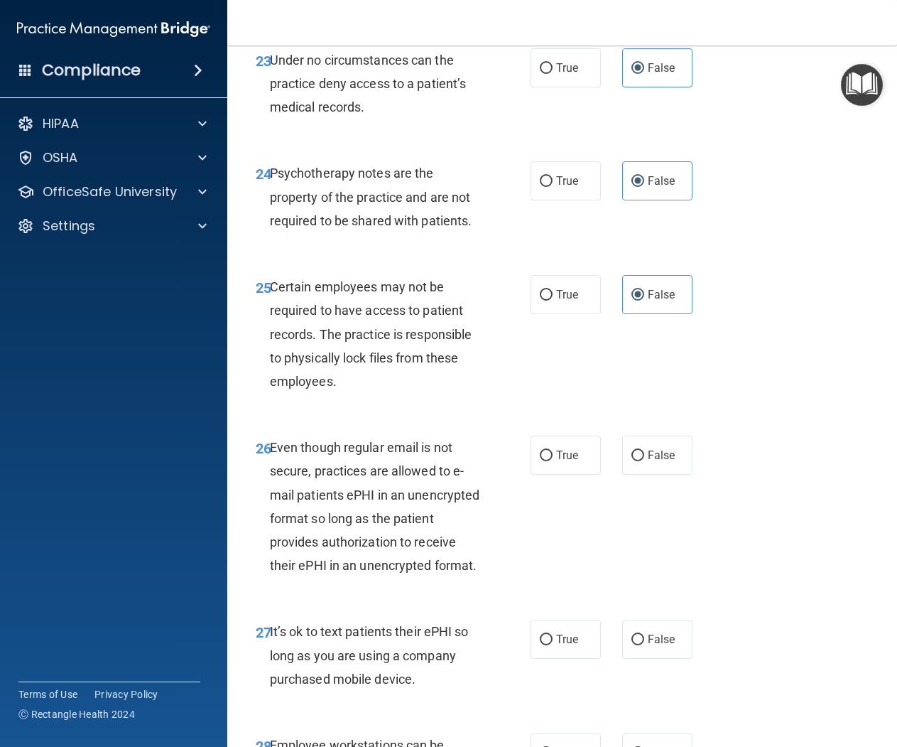
scroll to position [3748, 0]
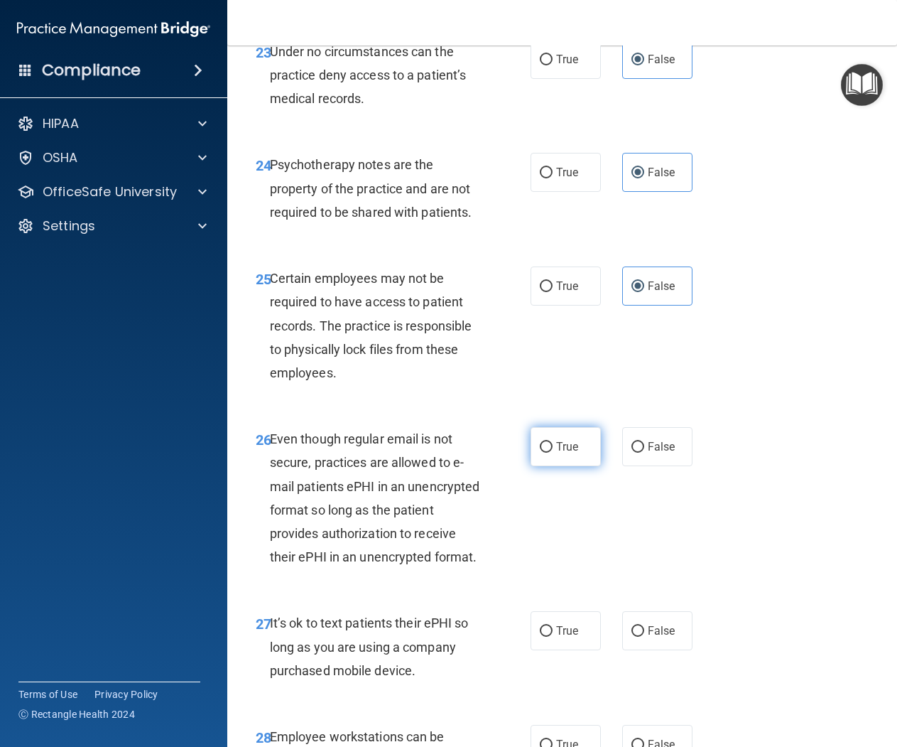
click at [534, 451] on label "True" at bounding box center [566, 446] width 70 height 39
click at [540, 451] on input "True" at bounding box center [546, 447] width 13 height 11
radio input "true"
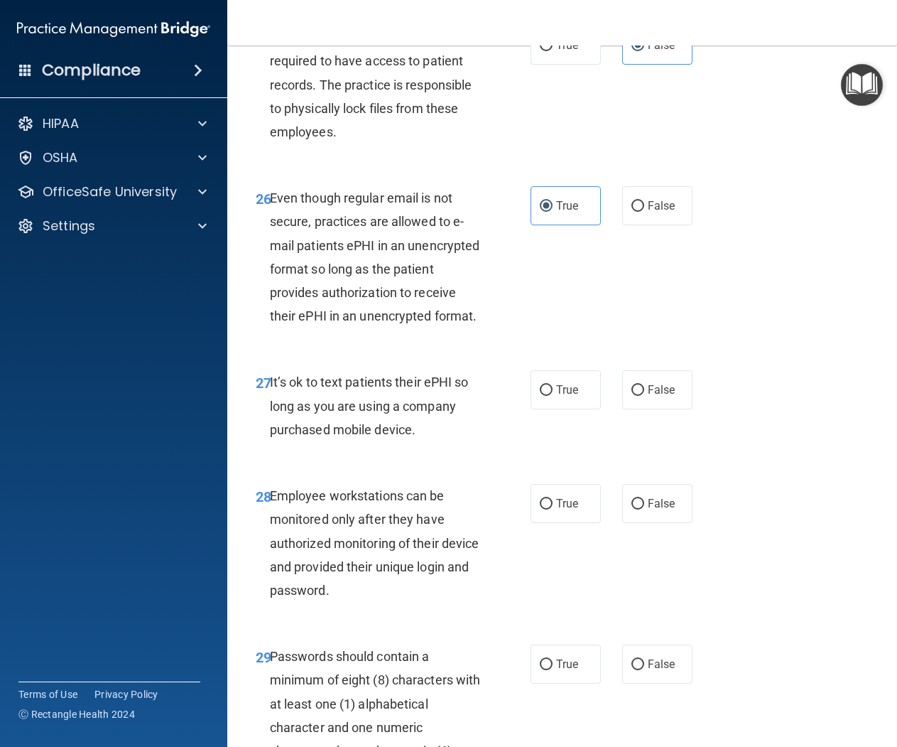
scroll to position [3998, 0]
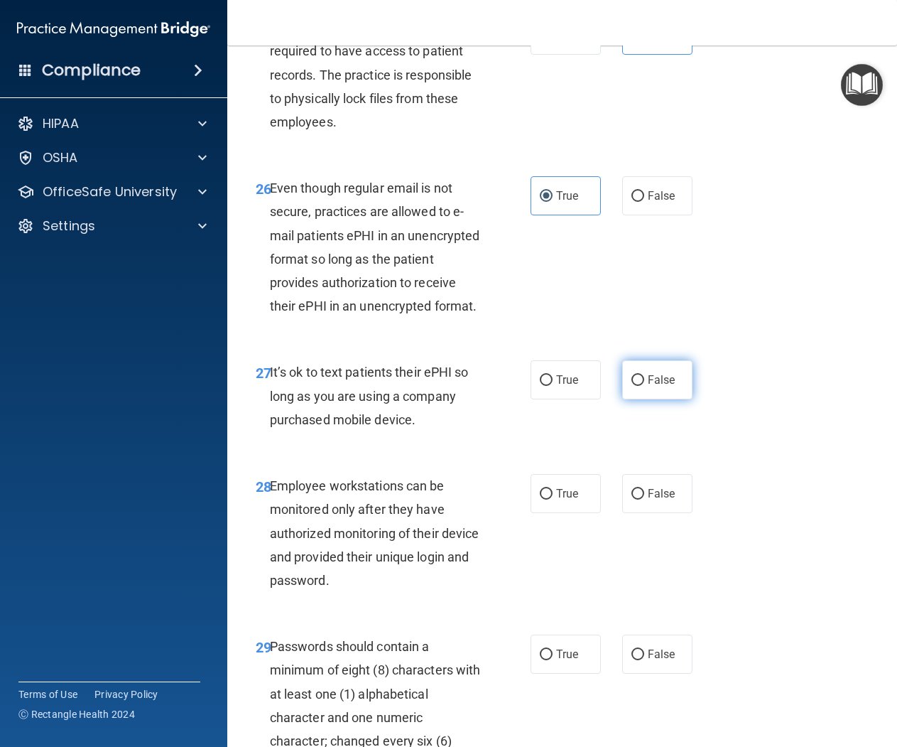
click at [672, 379] on span "False" at bounding box center [662, 379] width 28 height 13
click at [644, 379] on input "False" at bounding box center [637, 380] width 13 height 11
radio input "true"
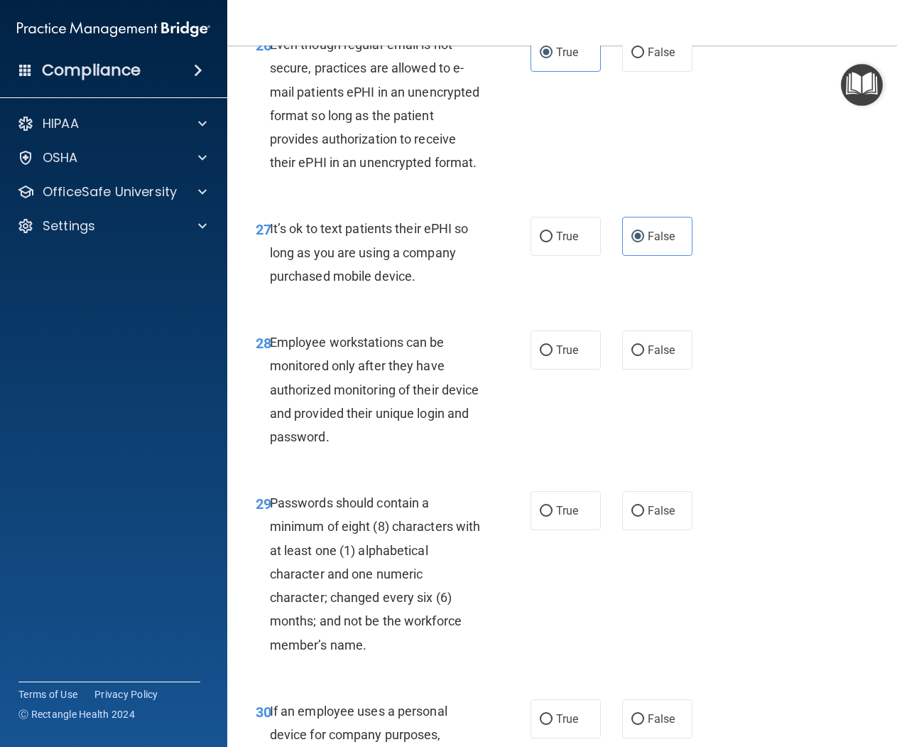
scroll to position [4145, 0]
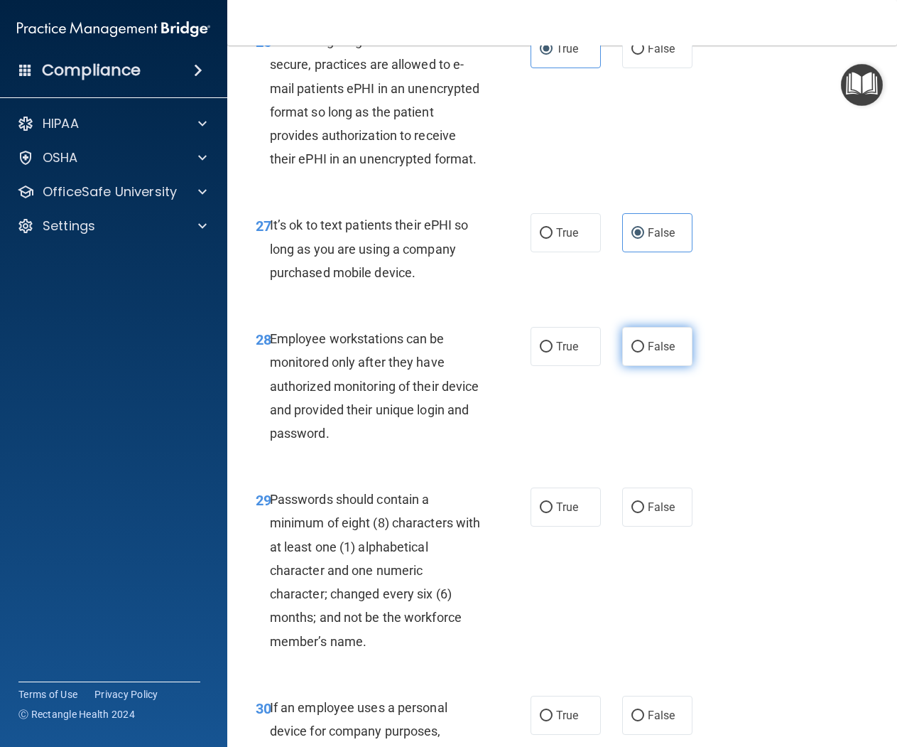
click at [656, 363] on label "False" at bounding box center [657, 346] width 70 height 39
click at [644, 352] on input "False" at bounding box center [637, 347] width 13 height 11
radio input "true"
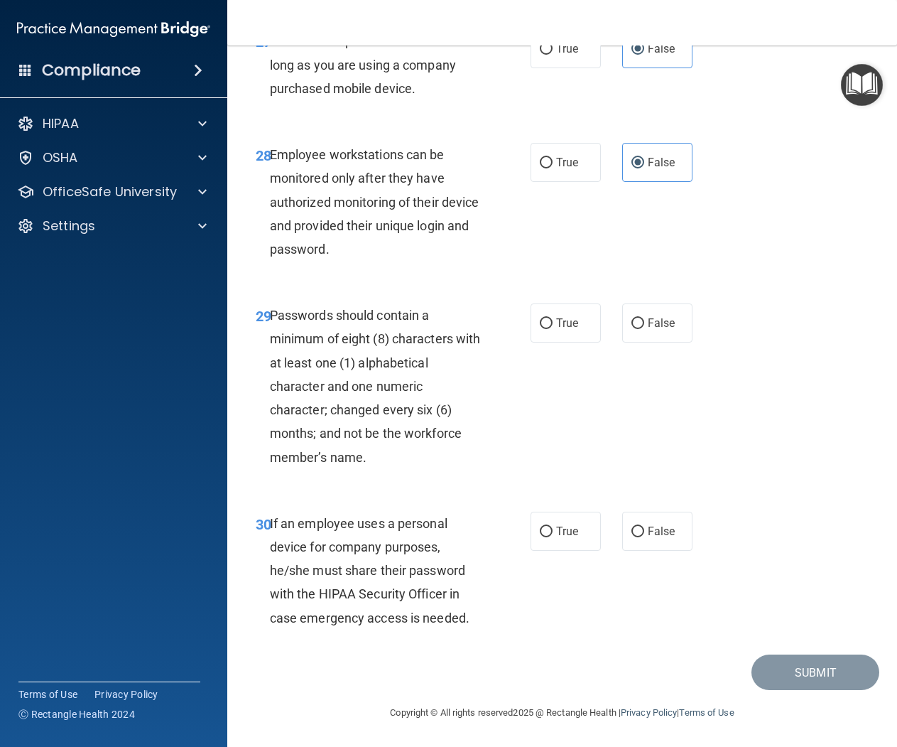
scroll to position [4329, 0]
click at [570, 337] on label "True" at bounding box center [566, 322] width 70 height 39
click at [553, 329] on input "True" at bounding box center [546, 323] width 13 height 11
radio input "true"
click at [671, 537] on span "False" at bounding box center [662, 530] width 28 height 13
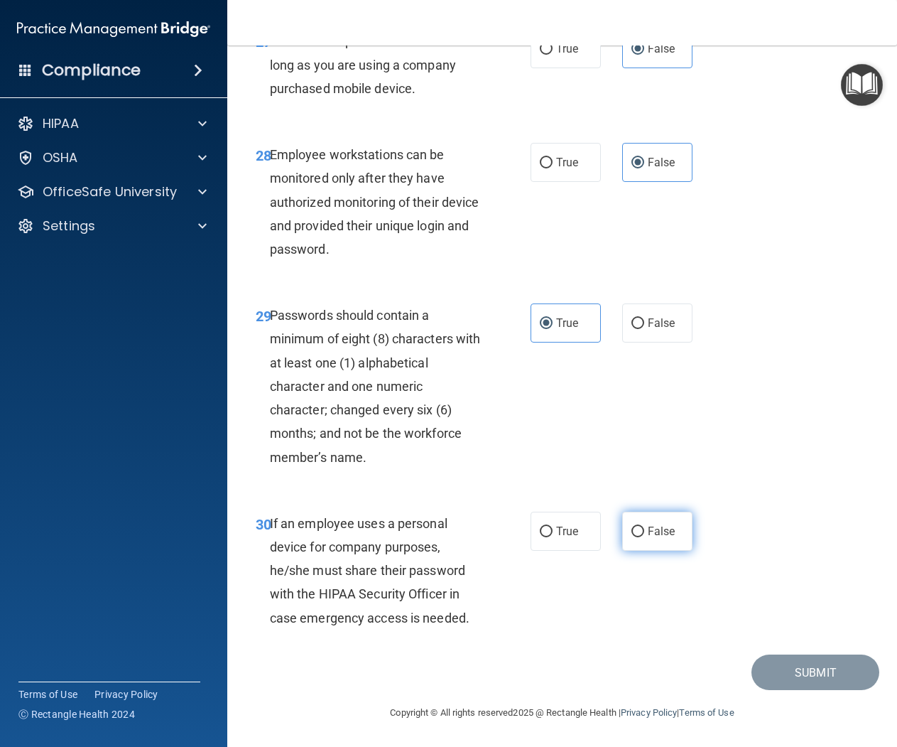
click at [644, 537] on input "False" at bounding box center [637, 531] width 13 height 11
radio input "true"
click at [823, 671] on button "Submit" at bounding box center [816, 672] width 128 height 36
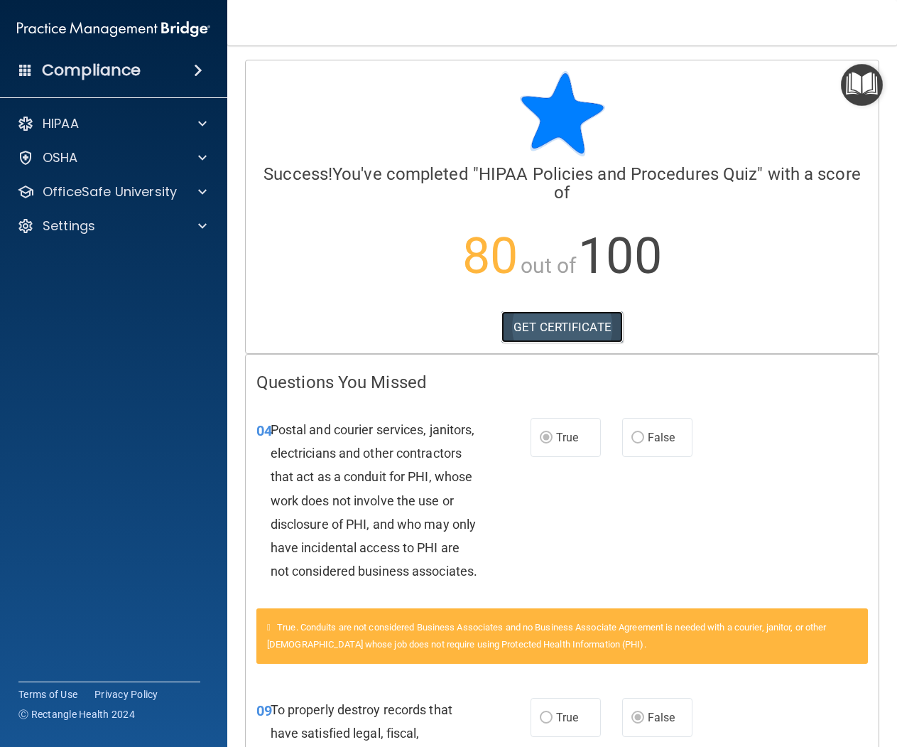
click at [600, 319] on link "GET CERTIFICATE" at bounding box center [561, 326] width 121 height 31
click at [96, 153] on div "OSHA" at bounding box center [94, 157] width 176 height 17
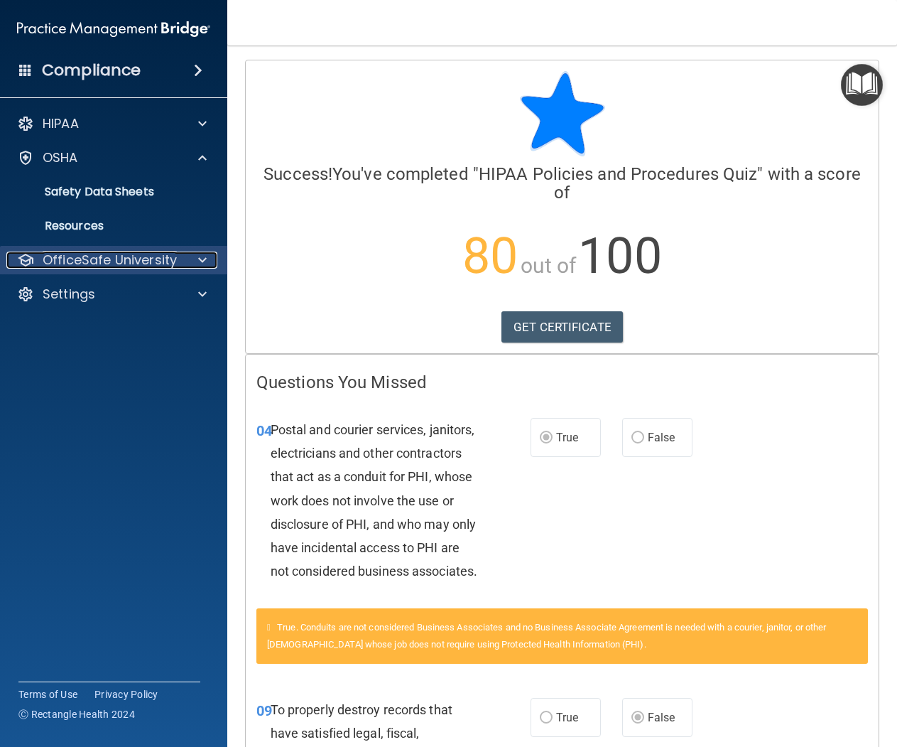
click at [91, 258] on p "OfficeSafe University" at bounding box center [110, 259] width 134 height 17
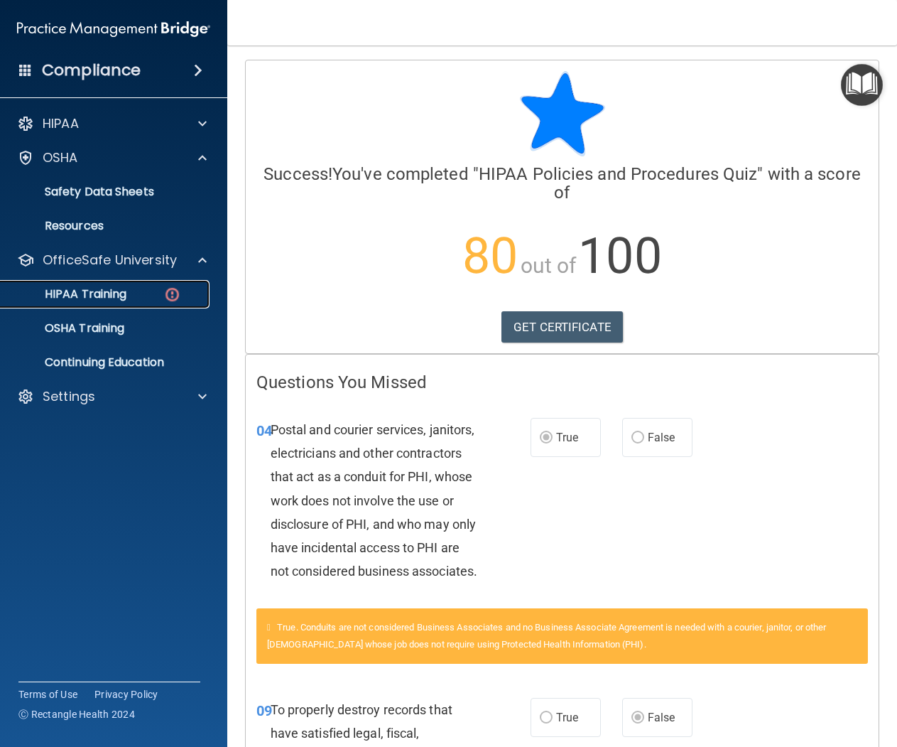
click at [119, 292] on p "HIPAA Training" at bounding box center [67, 294] width 117 height 14
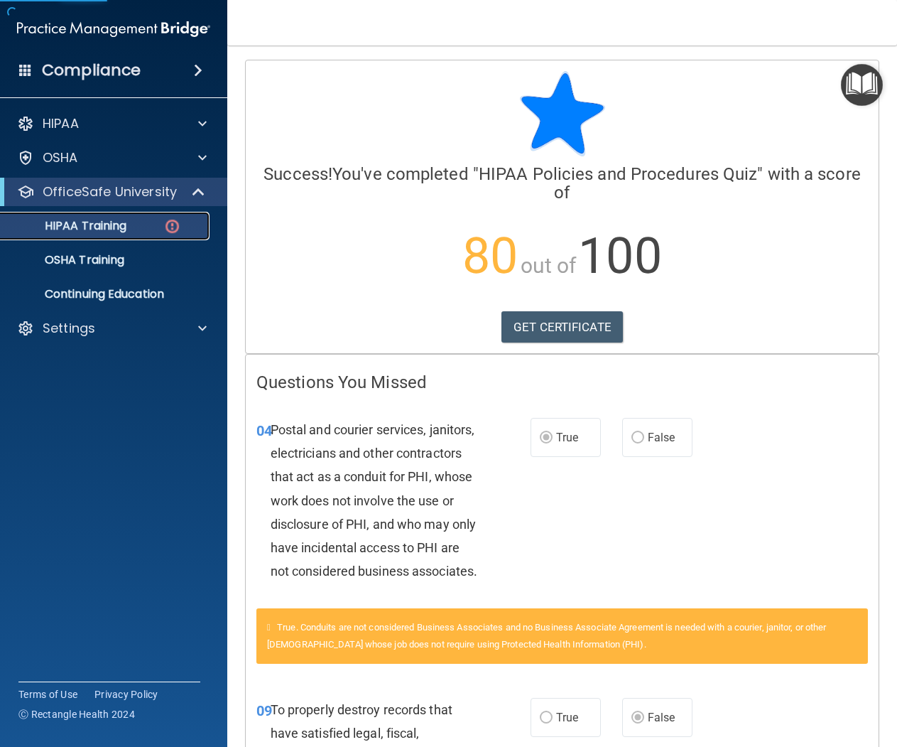
click at [139, 227] on div "HIPAA Training" at bounding box center [106, 226] width 194 height 14
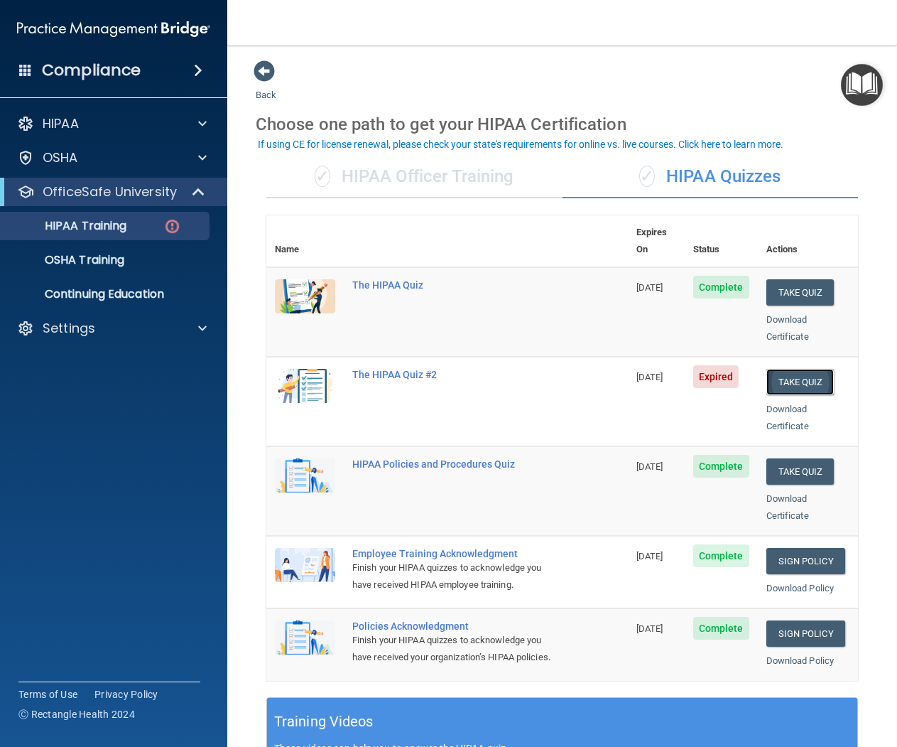
click at [795, 369] on button "Take Quiz" at bounding box center [800, 382] width 68 height 26
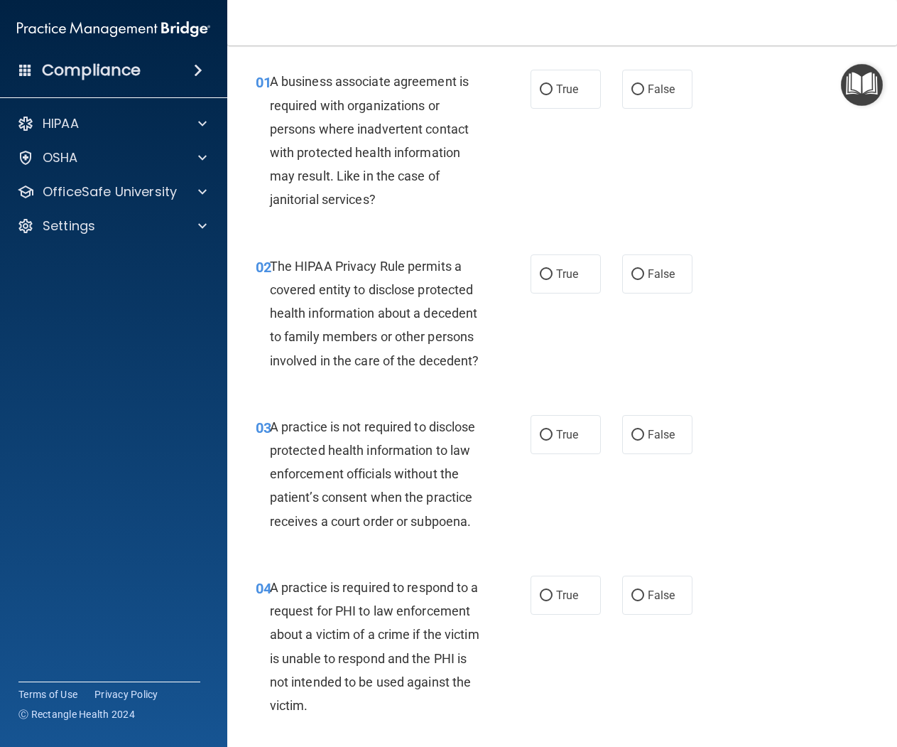
scroll to position [56, 0]
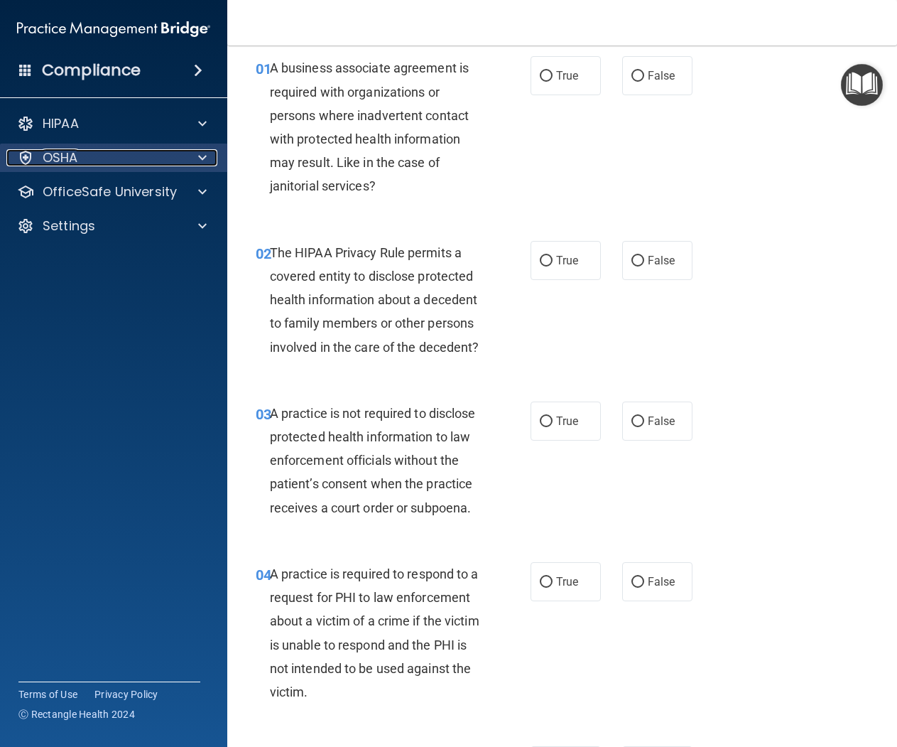
click at [90, 151] on div "OSHA" at bounding box center [94, 157] width 176 height 17
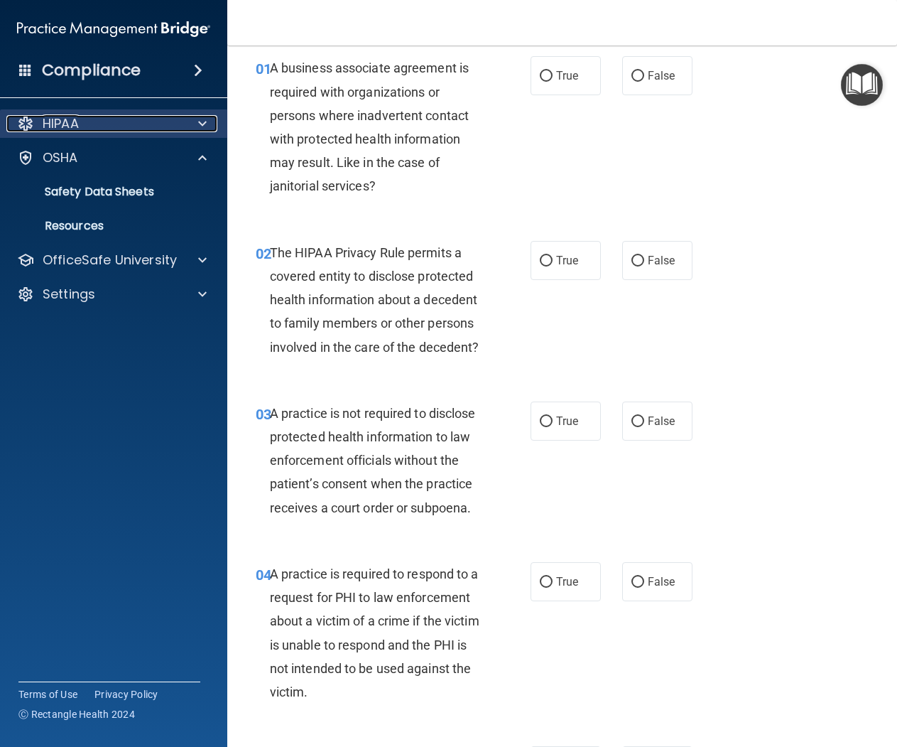
click at [105, 131] on div "HIPAA" at bounding box center [94, 123] width 176 height 17
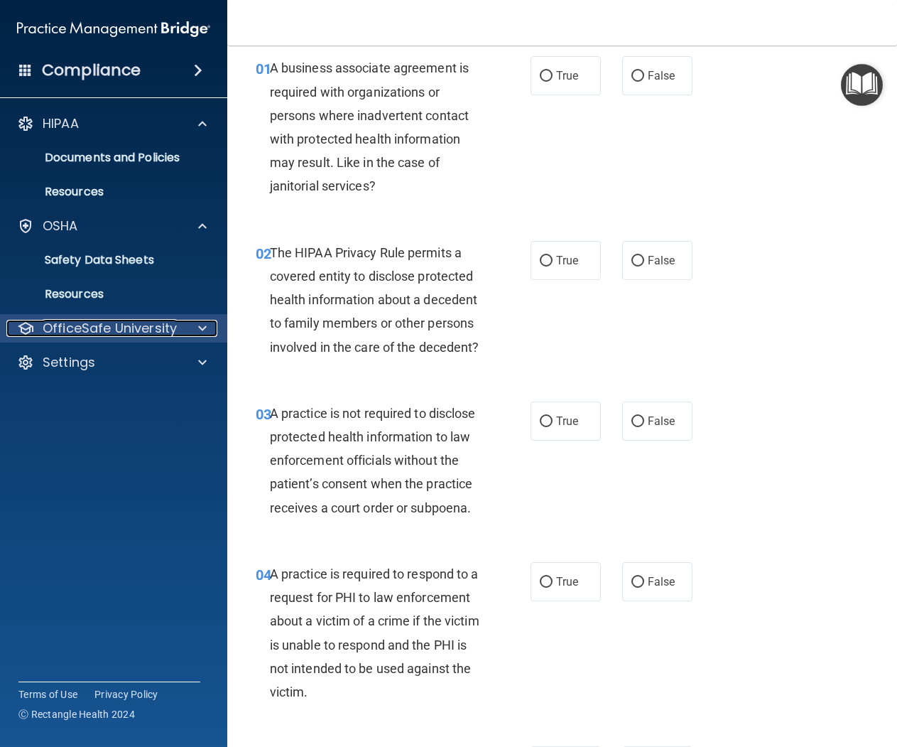
click at [135, 322] on p "OfficeSafe University" at bounding box center [110, 328] width 134 height 17
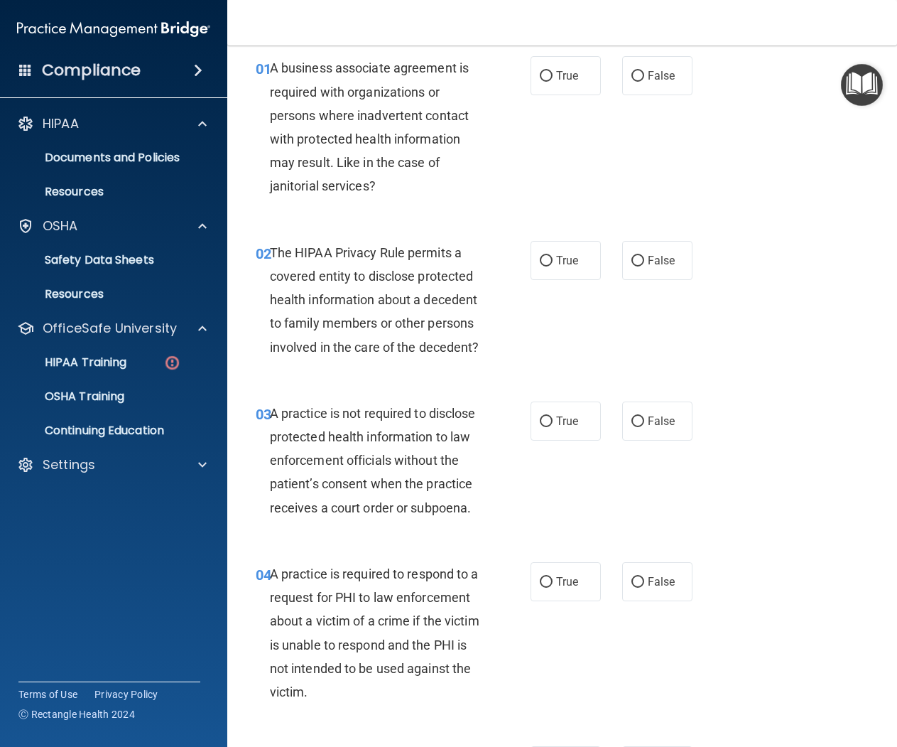
click at [125, 346] on ul "HIPAA Training OSHA Training Continuing Education" at bounding box center [114, 393] width 257 height 102
click at [125, 366] on p "HIPAA Training" at bounding box center [67, 362] width 117 height 14
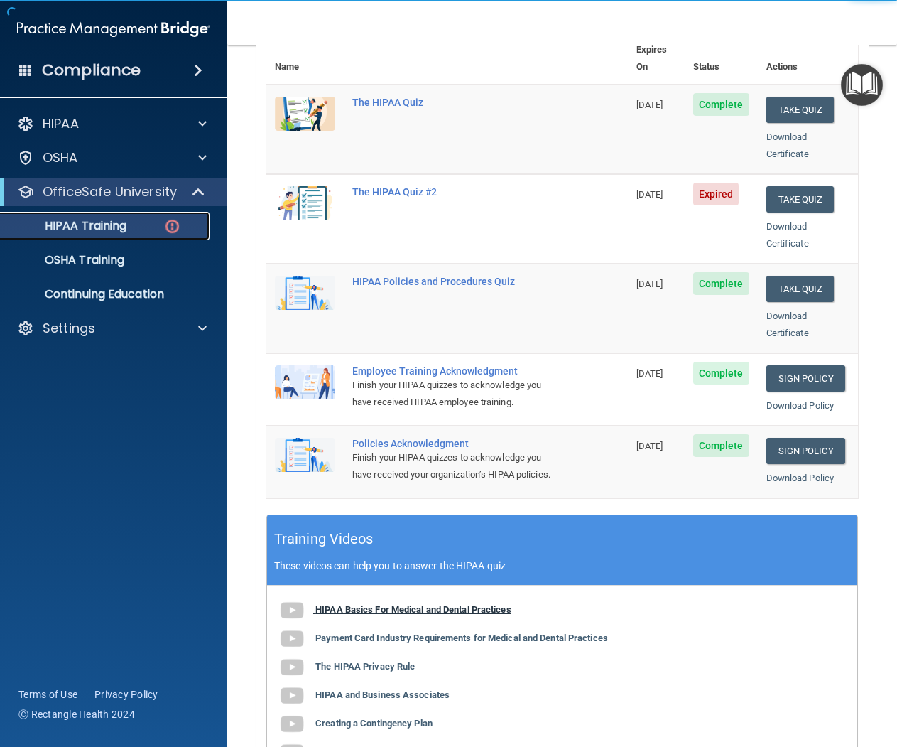
scroll to position [388, 0]
